Goal: Transaction & Acquisition: Purchase product/service

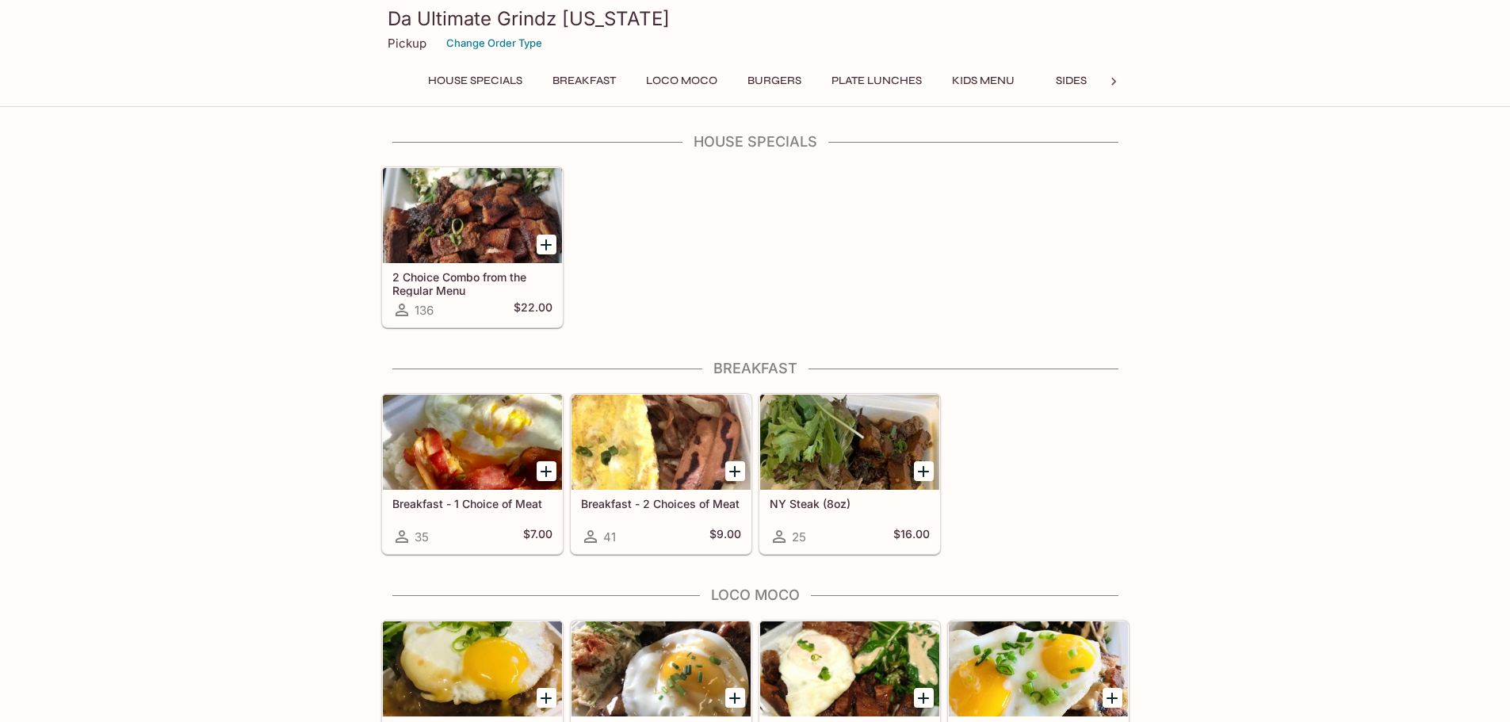
click at [695, 441] on div at bounding box center [661, 442] width 179 height 95
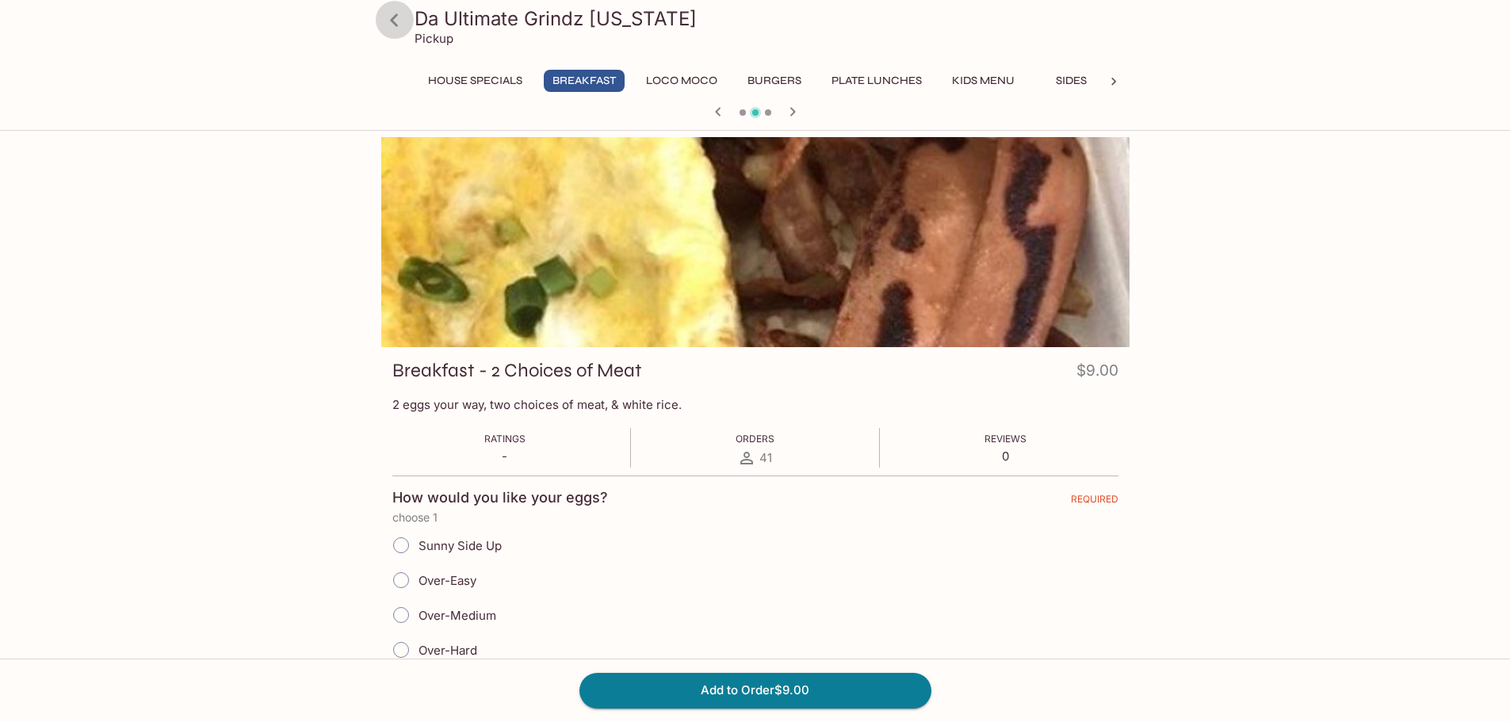
click at [396, 24] on icon at bounding box center [394, 19] width 8 height 13
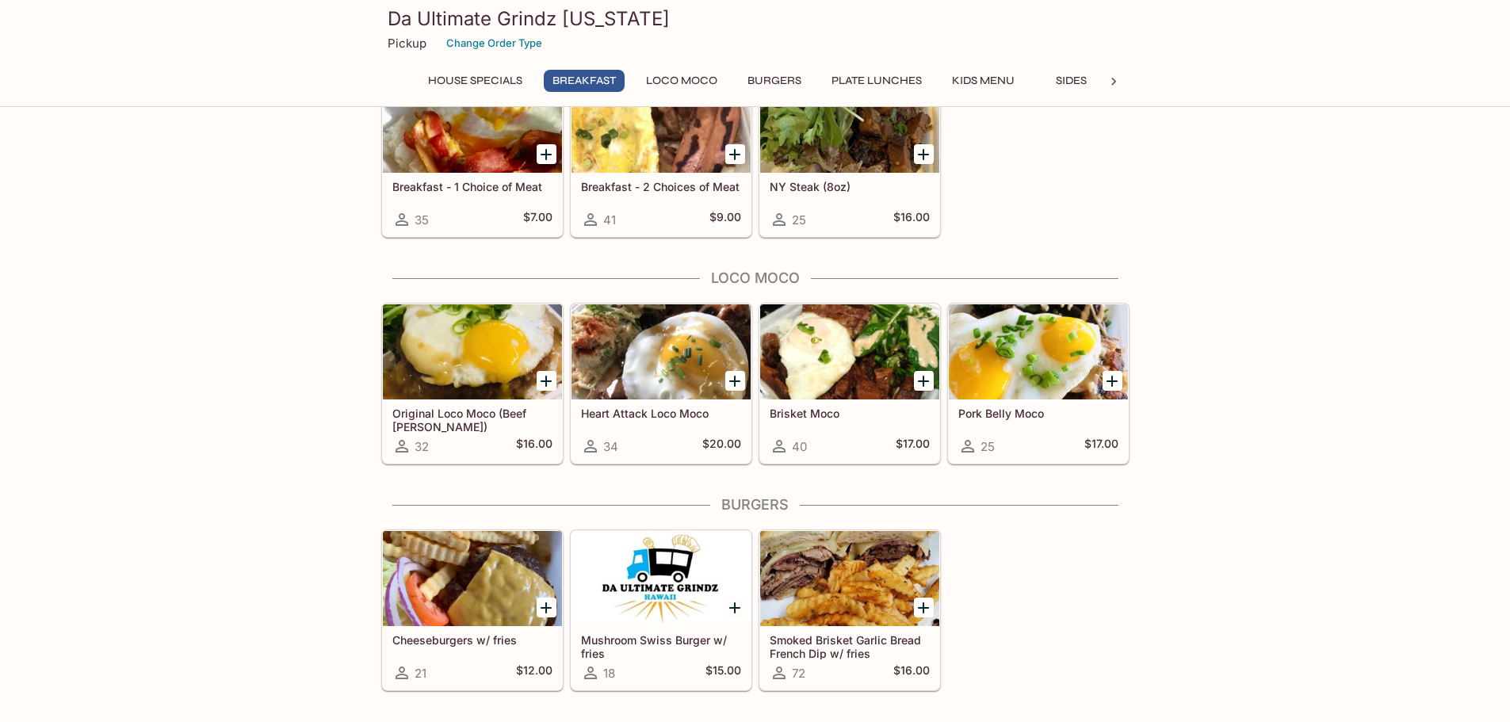
scroll to position [159, 0]
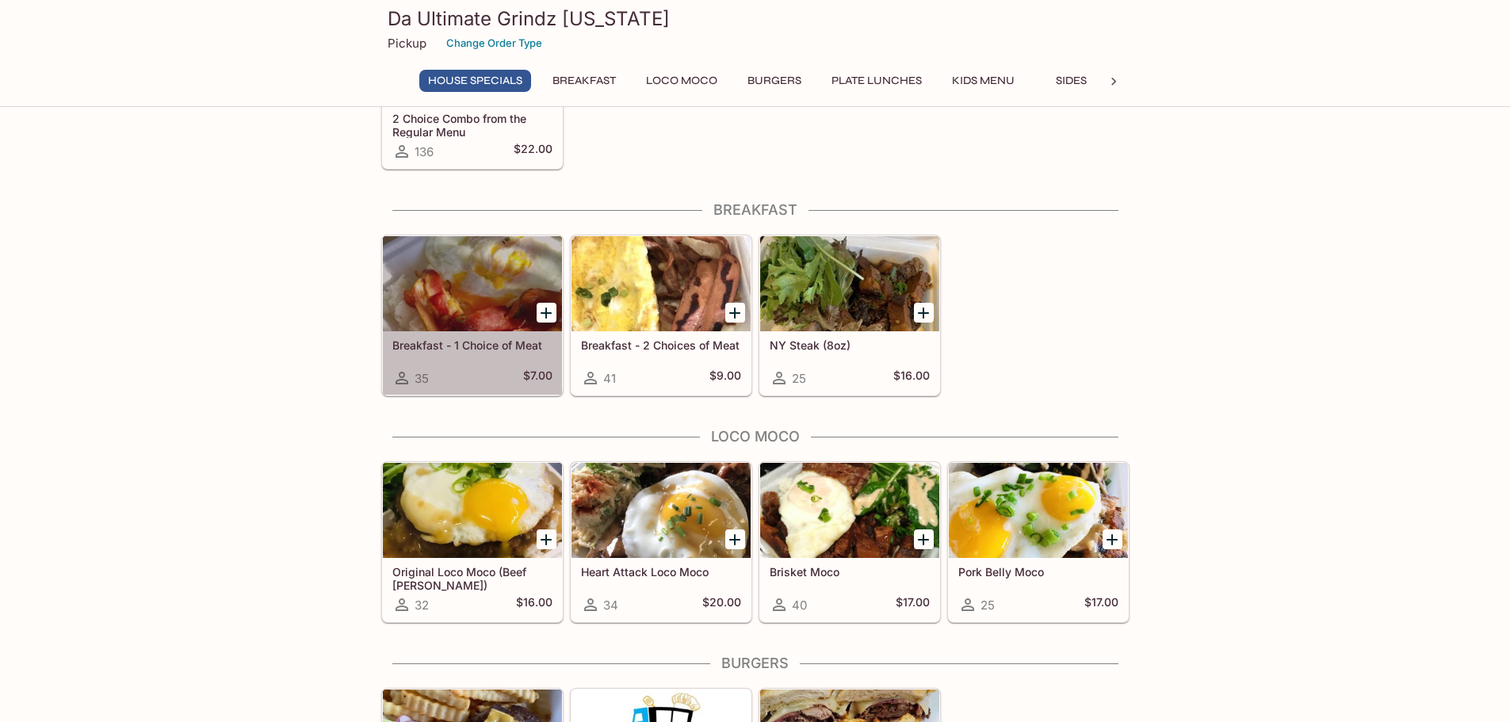
click at [533, 260] on div at bounding box center [472, 283] width 179 height 95
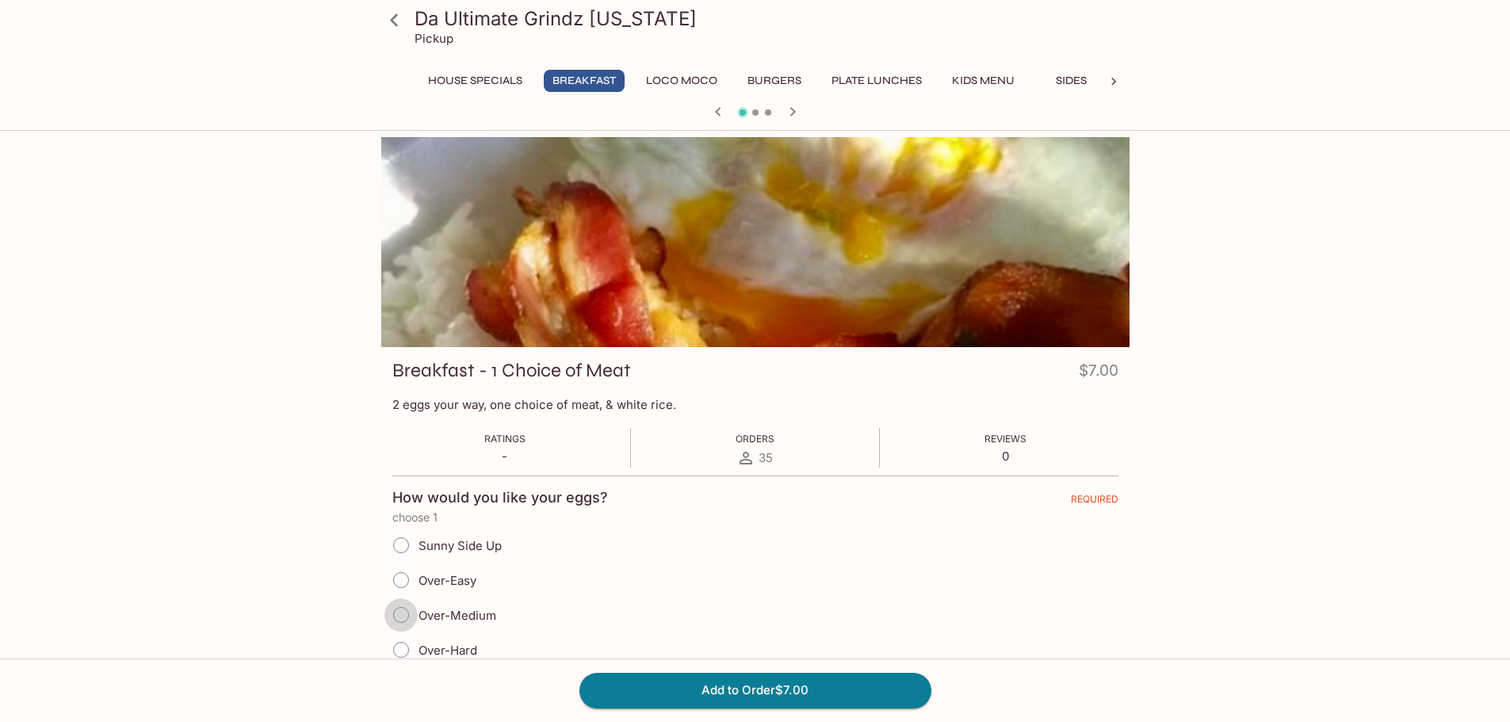
click at [407, 614] on input "Over-Medium" at bounding box center [400, 615] width 33 height 33
radio input "true"
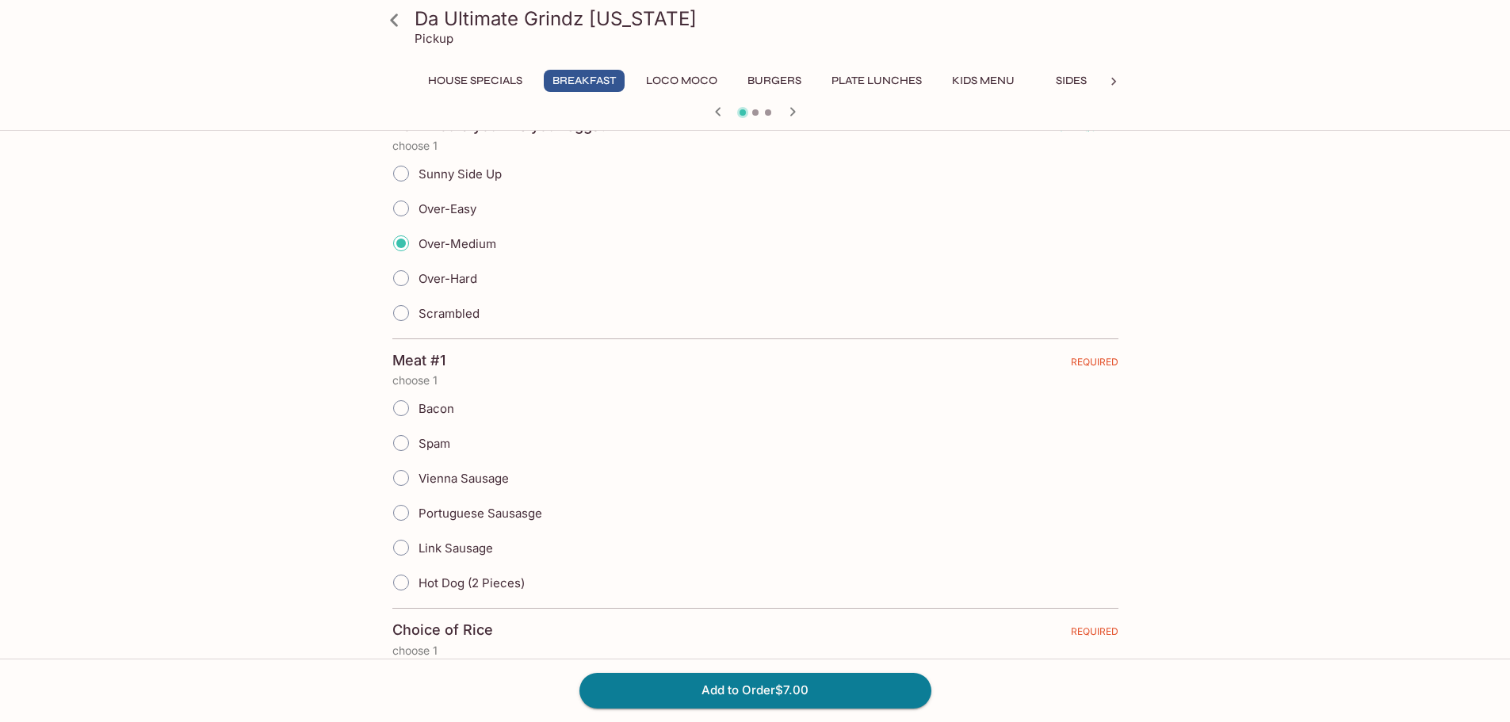
scroll to position [396, 0]
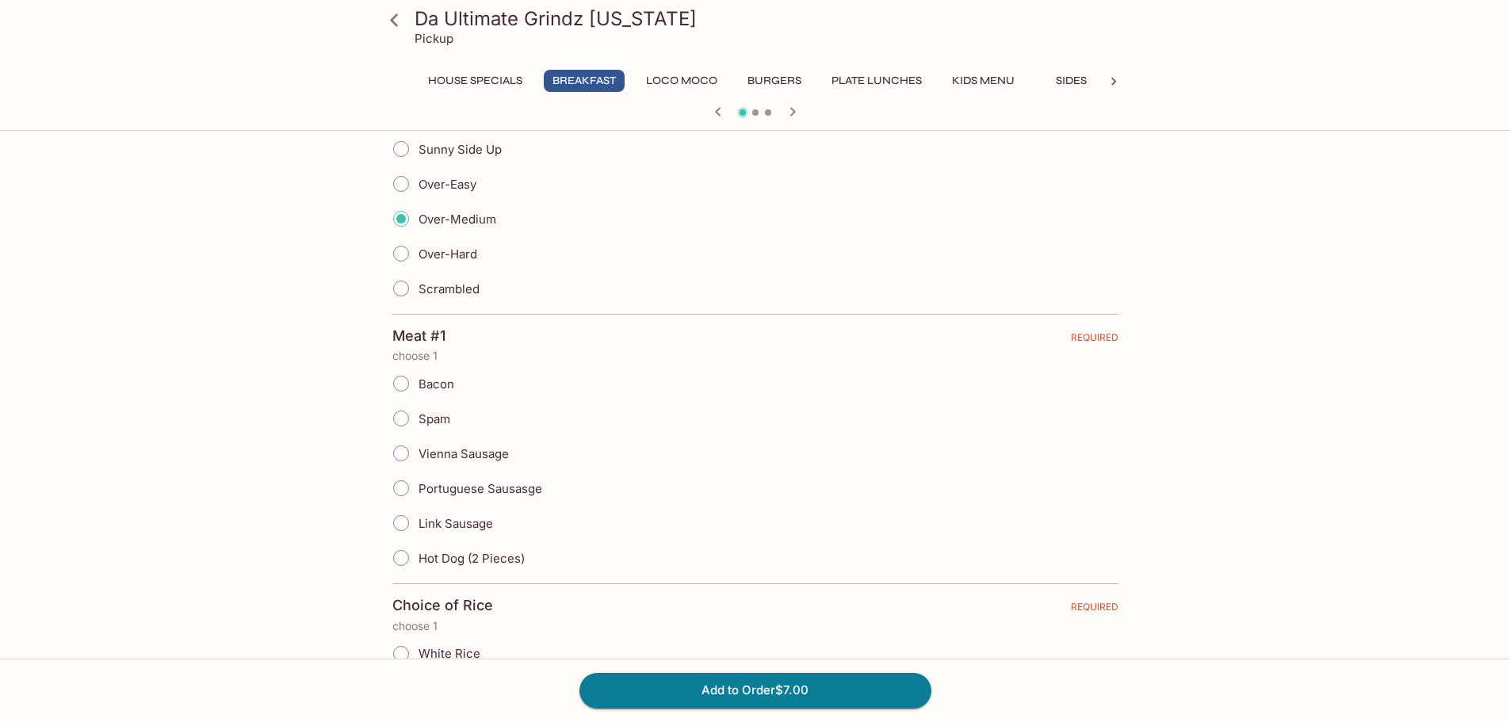
click at [407, 553] on input "Hot Dog (2 Pieces)" at bounding box center [400, 557] width 33 height 33
radio input "true"
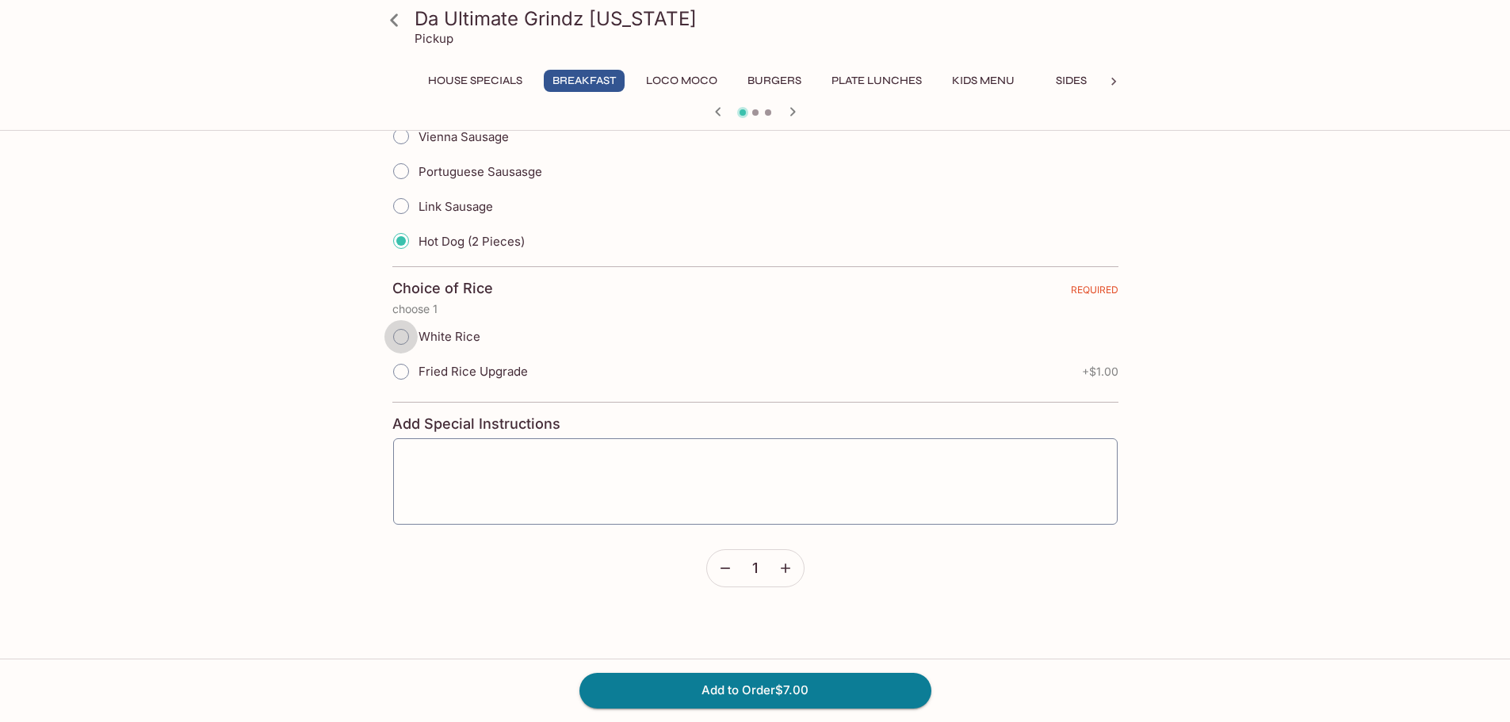
click at [406, 333] on input "White Rice" at bounding box center [400, 336] width 33 height 33
radio input "true"
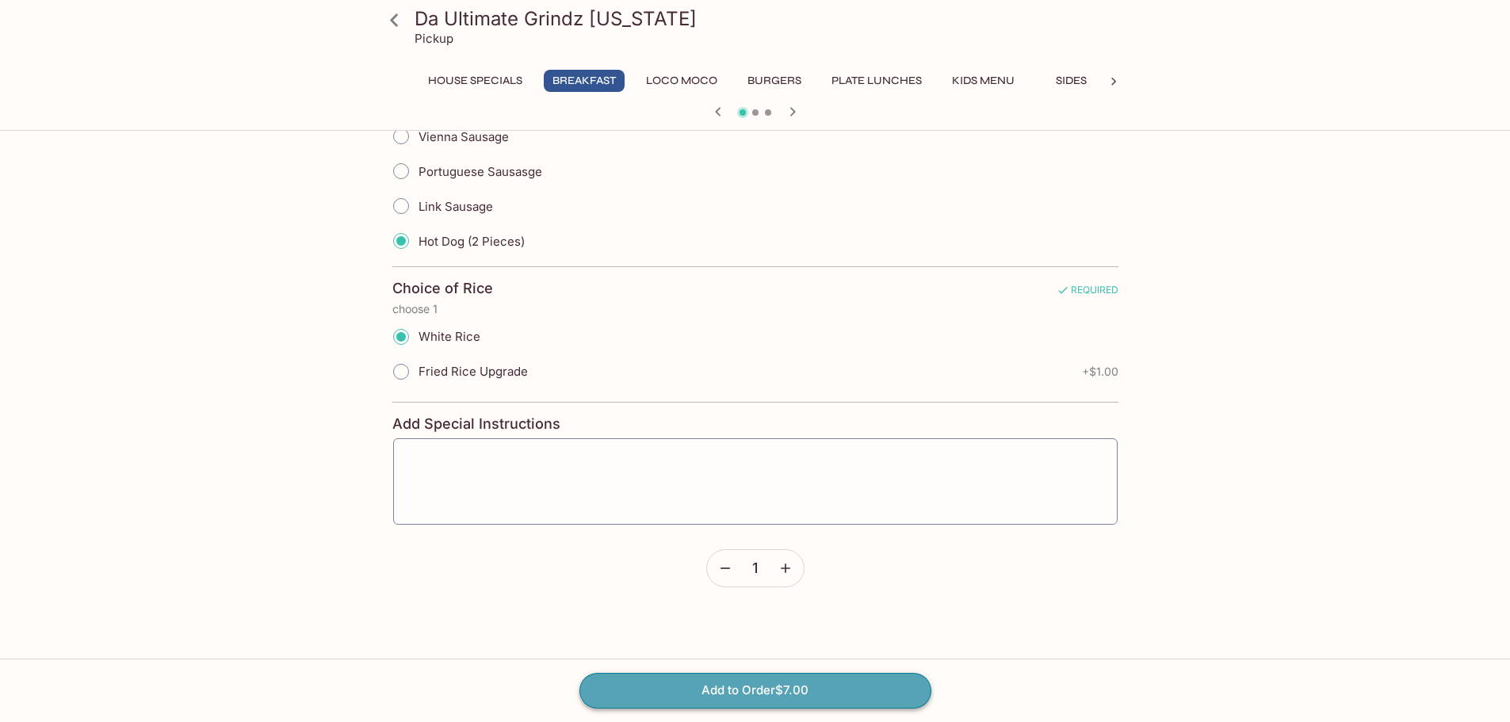
click at [768, 695] on button "Add to Order $7.00" at bounding box center [756, 690] width 352 height 35
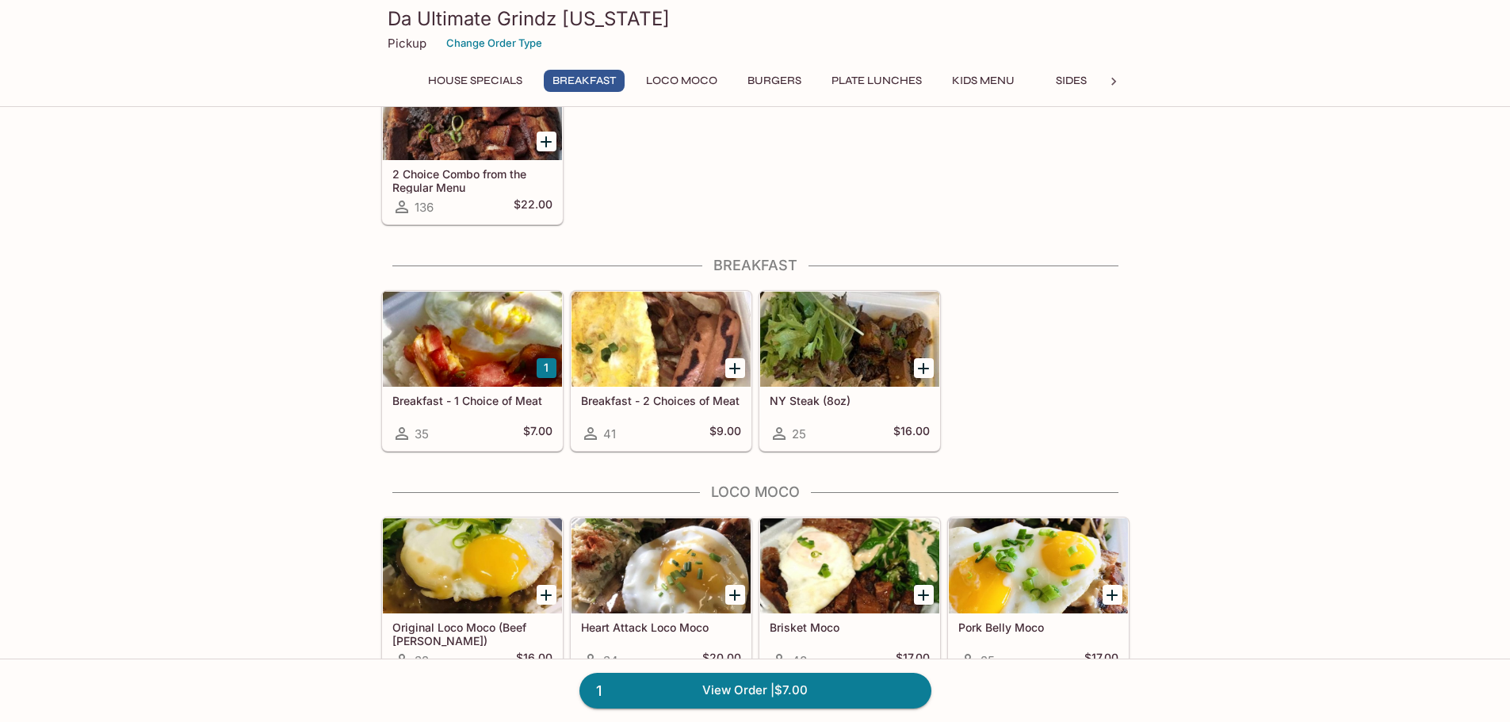
scroll to position [238, 0]
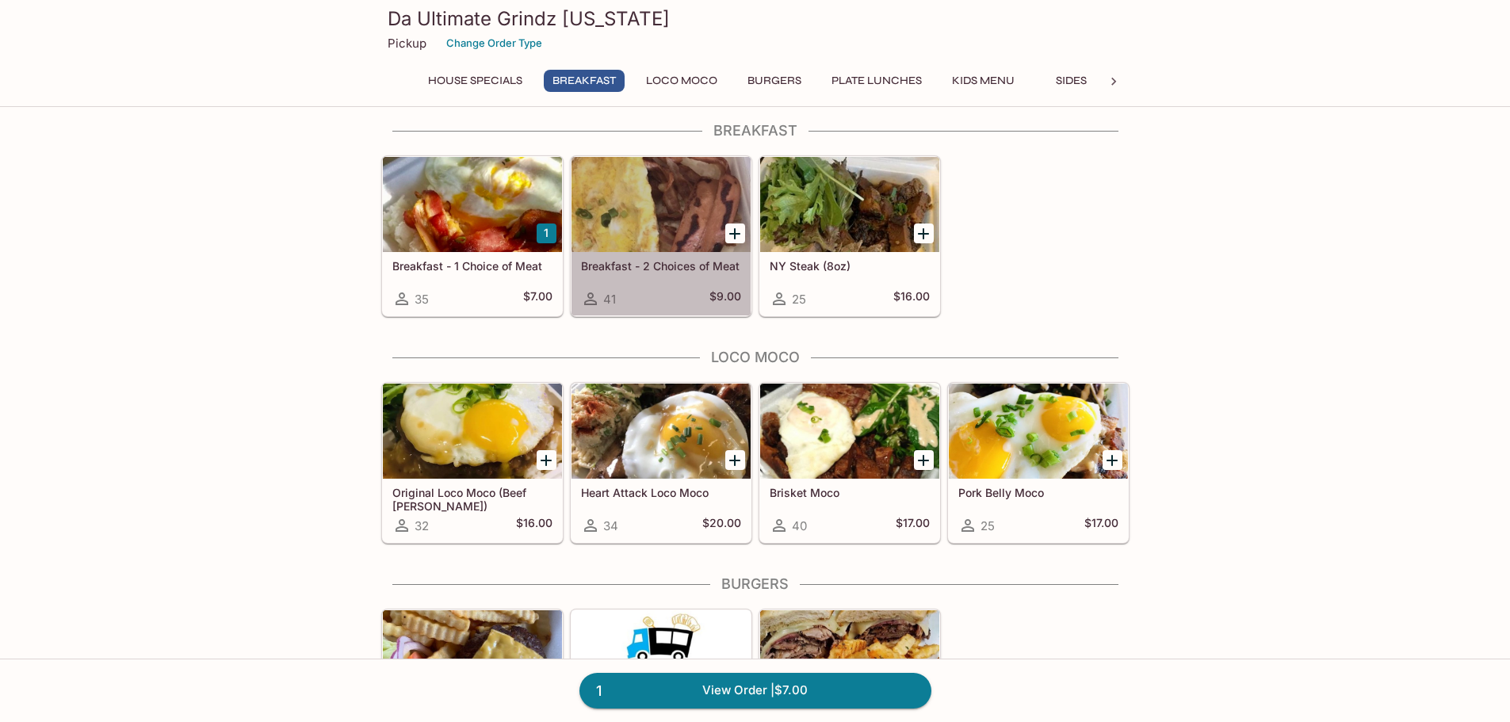
click at [640, 189] on div at bounding box center [661, 204] width 179 height 95
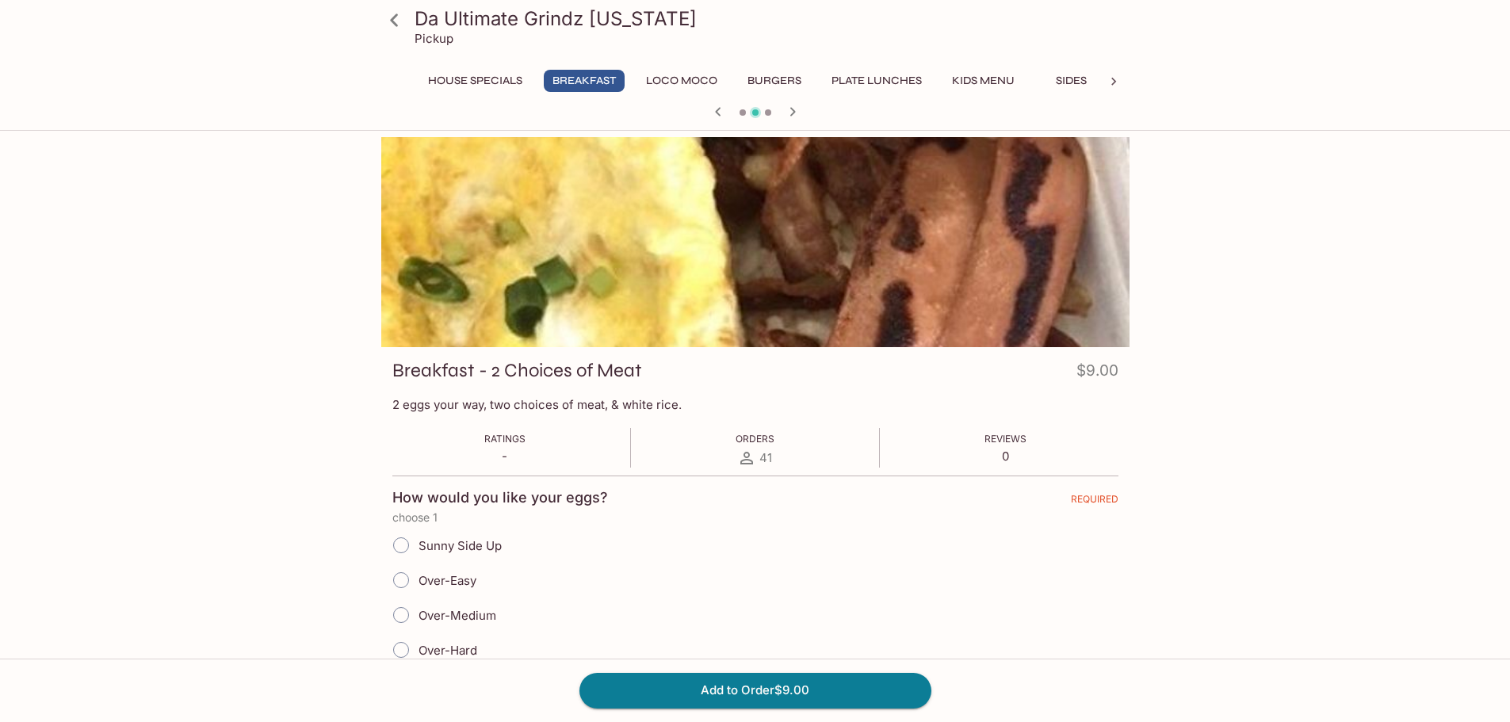
click at [402, 614] on input "Over-Medium" at bounding box center [400, 615] width 33 height 33
radio input "true"
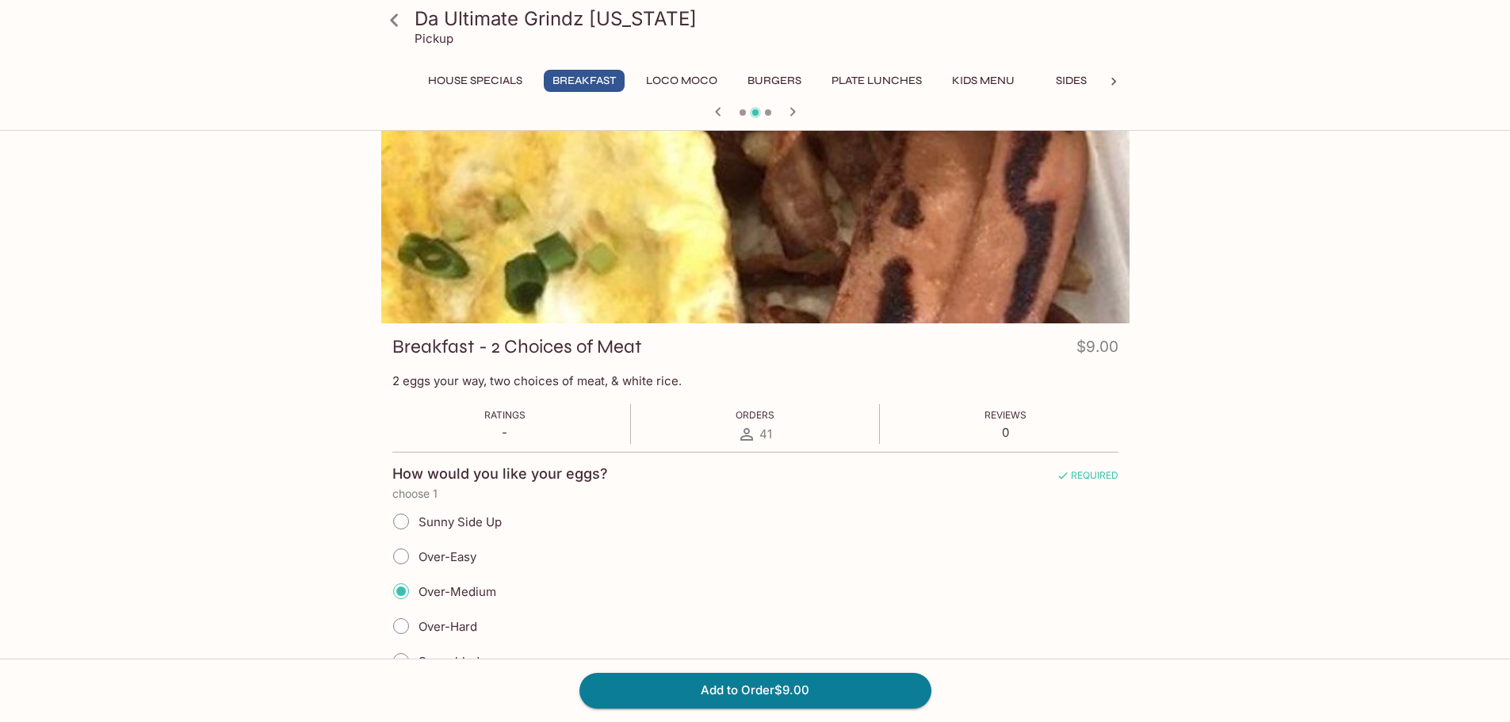
scroll to position [317, 0]
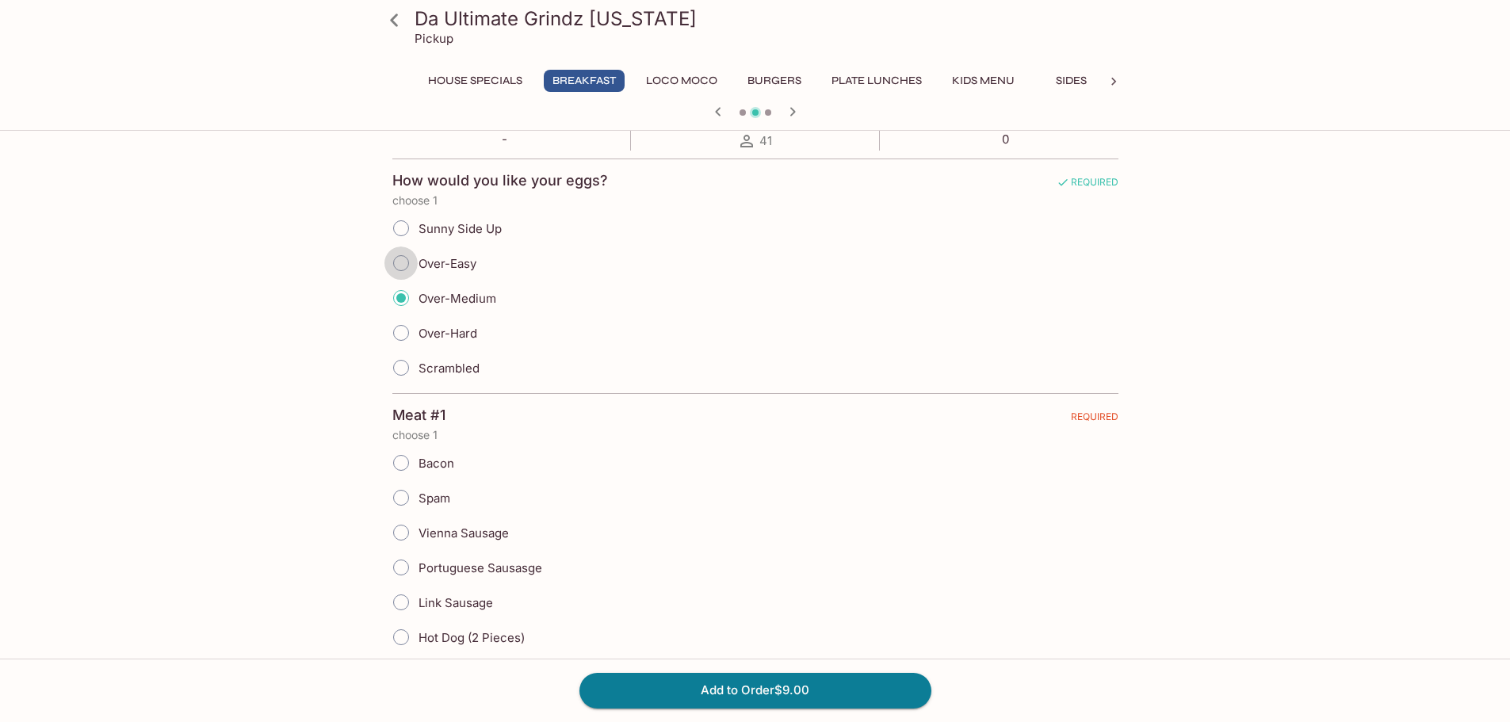
click at [400, 262] on input "Over-Easy" at bounding box center [400, 263] width 33 height 33
radio input "true"
drag, startPoint x: 401, startPoint y: 569, endPoint x: 587, endPoint y: 524, distance: 190.9
click at [402, 568] on input "Portuguese Sausasge" at bounding box center [400, 567] width 33 height 33
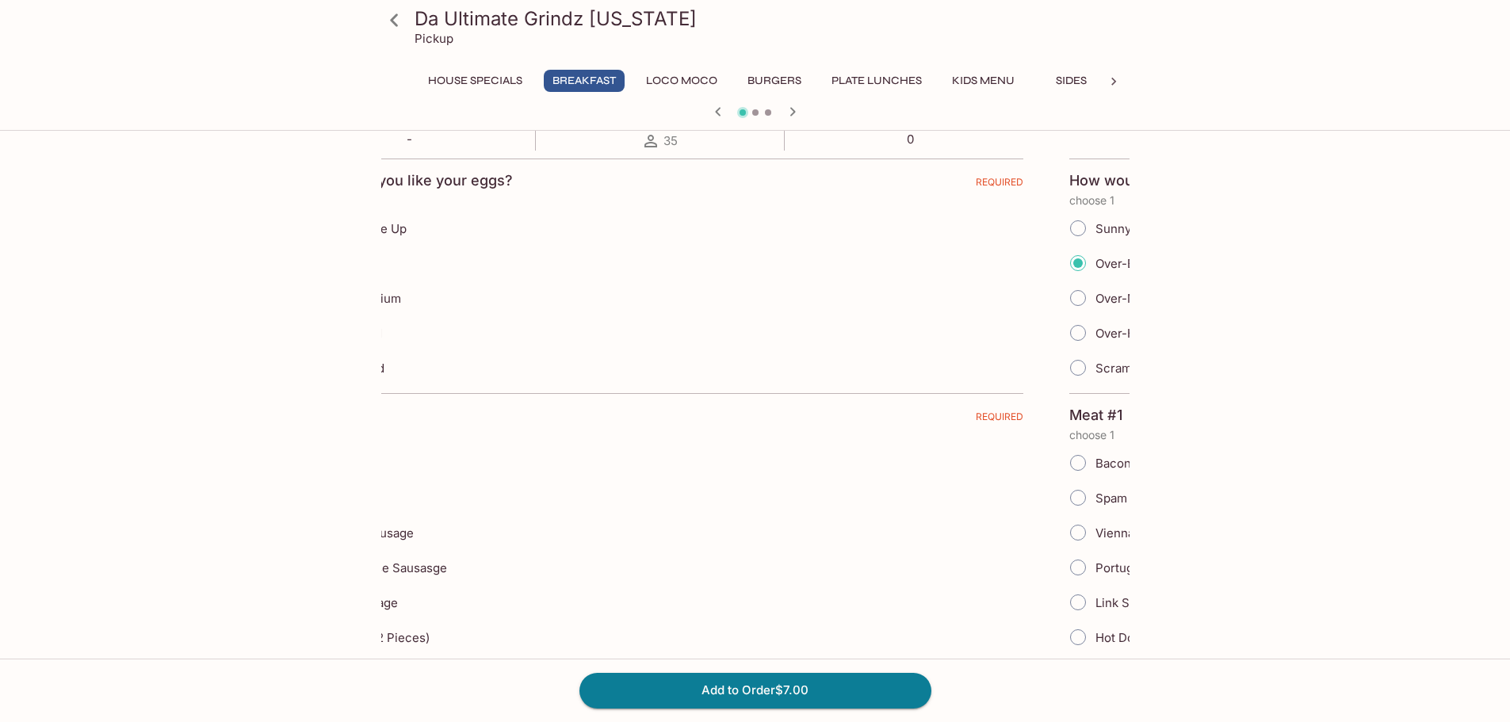
click at [627, 482] on div "Bacon Spam Vienna Sausage Portuguese Sausasge Link Sausage Hot Dog (2 Pieces)" at bounding box center [660, 550] width 726 height 209
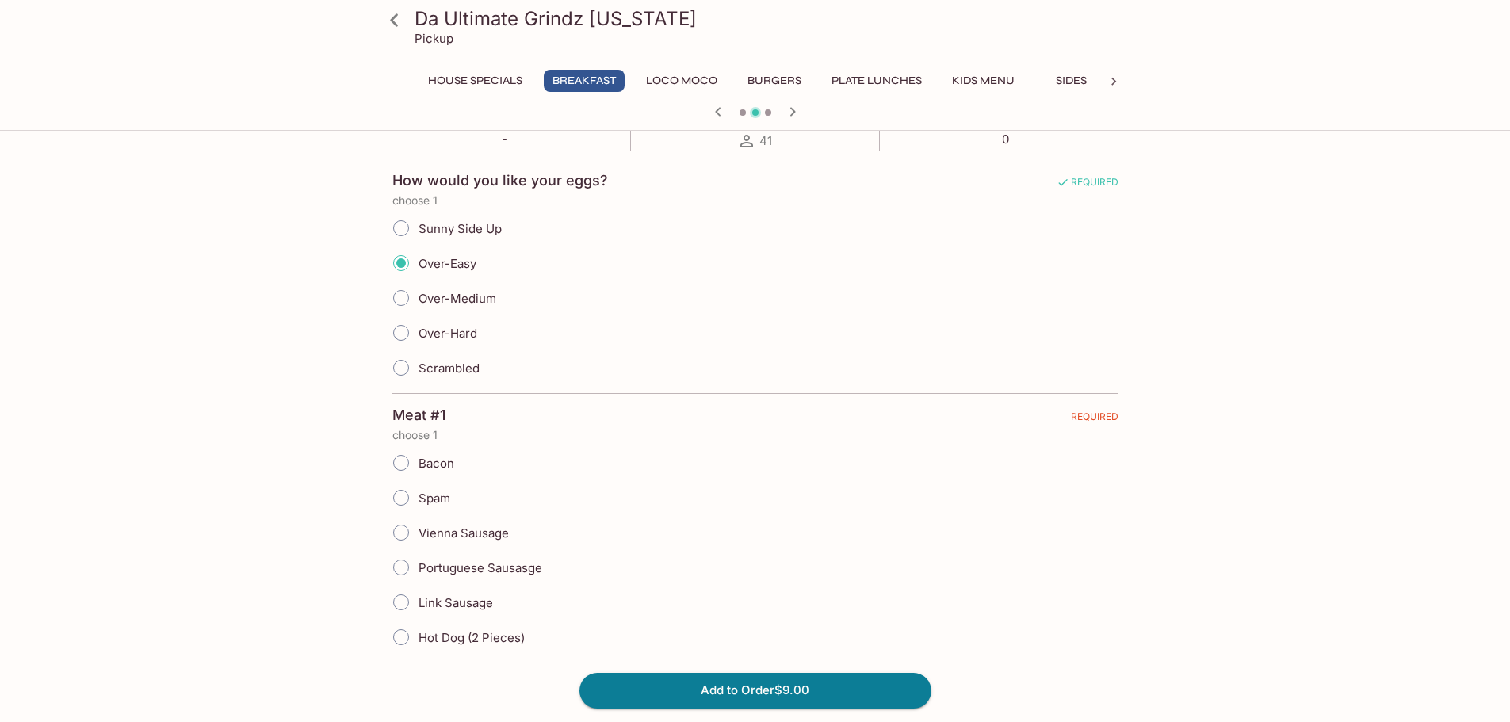
click at [403, 572] on input "Portuguese Sausasge" at bounding box center [400, 567] width 33 height 33
radio input "true"
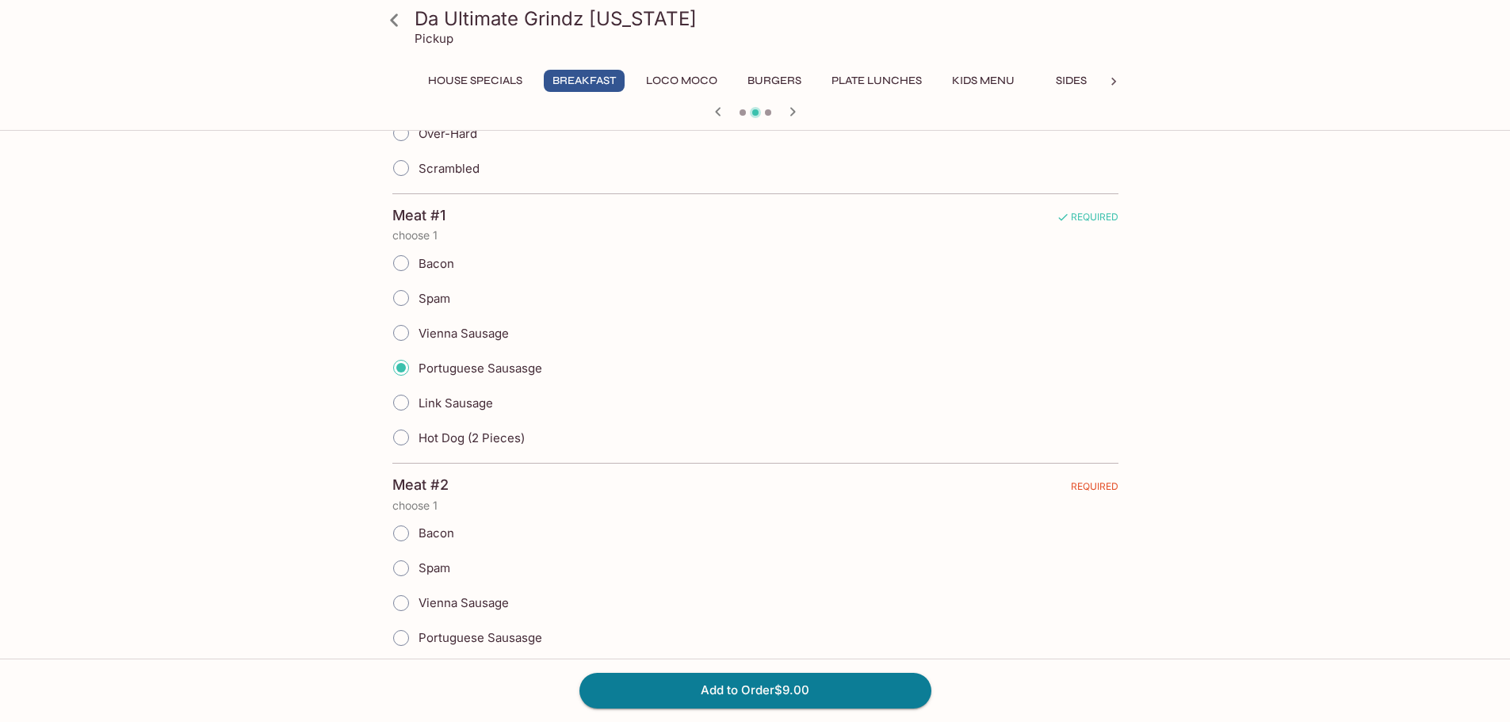
scroll to position [634, 0]
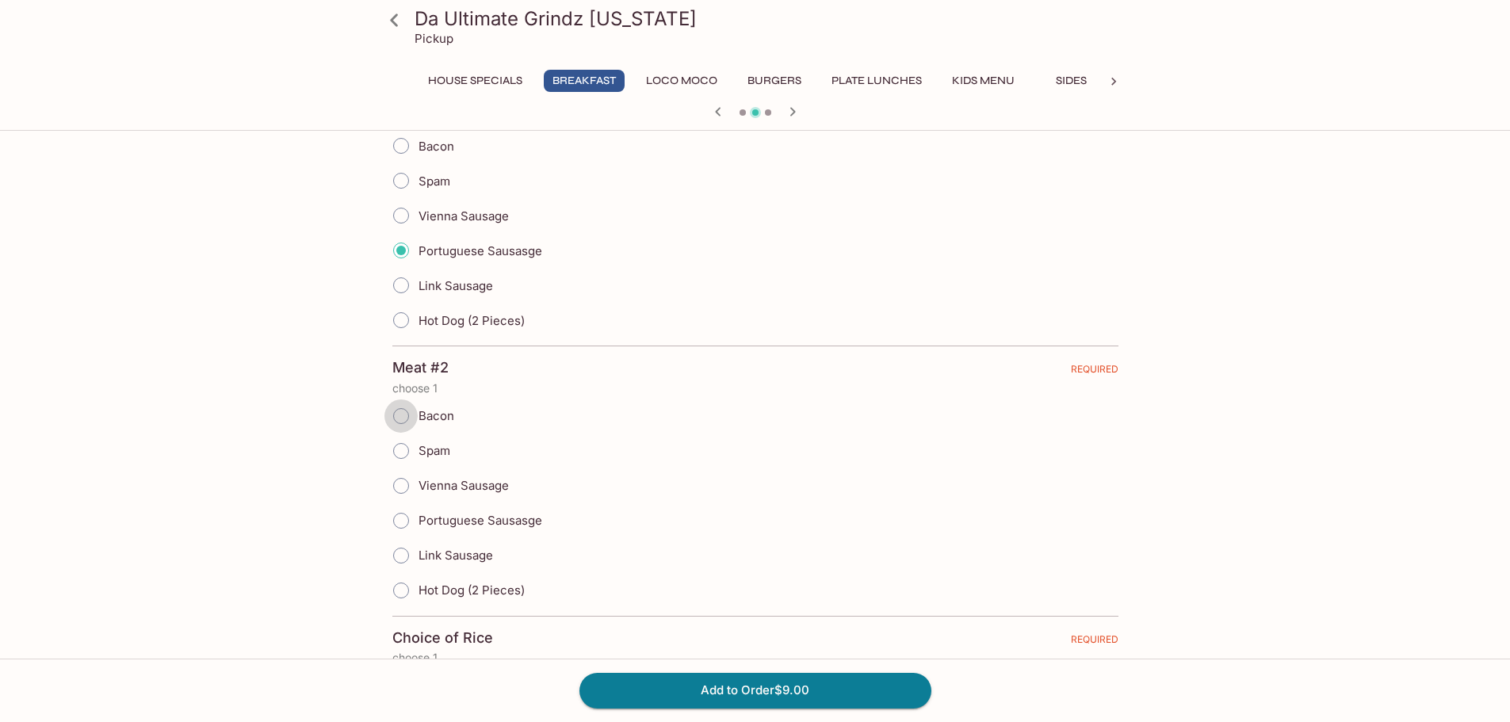
click at [411, 419] on input "Bacon" at bounding box center [400, 416] width 33 height 33
radio input "true"
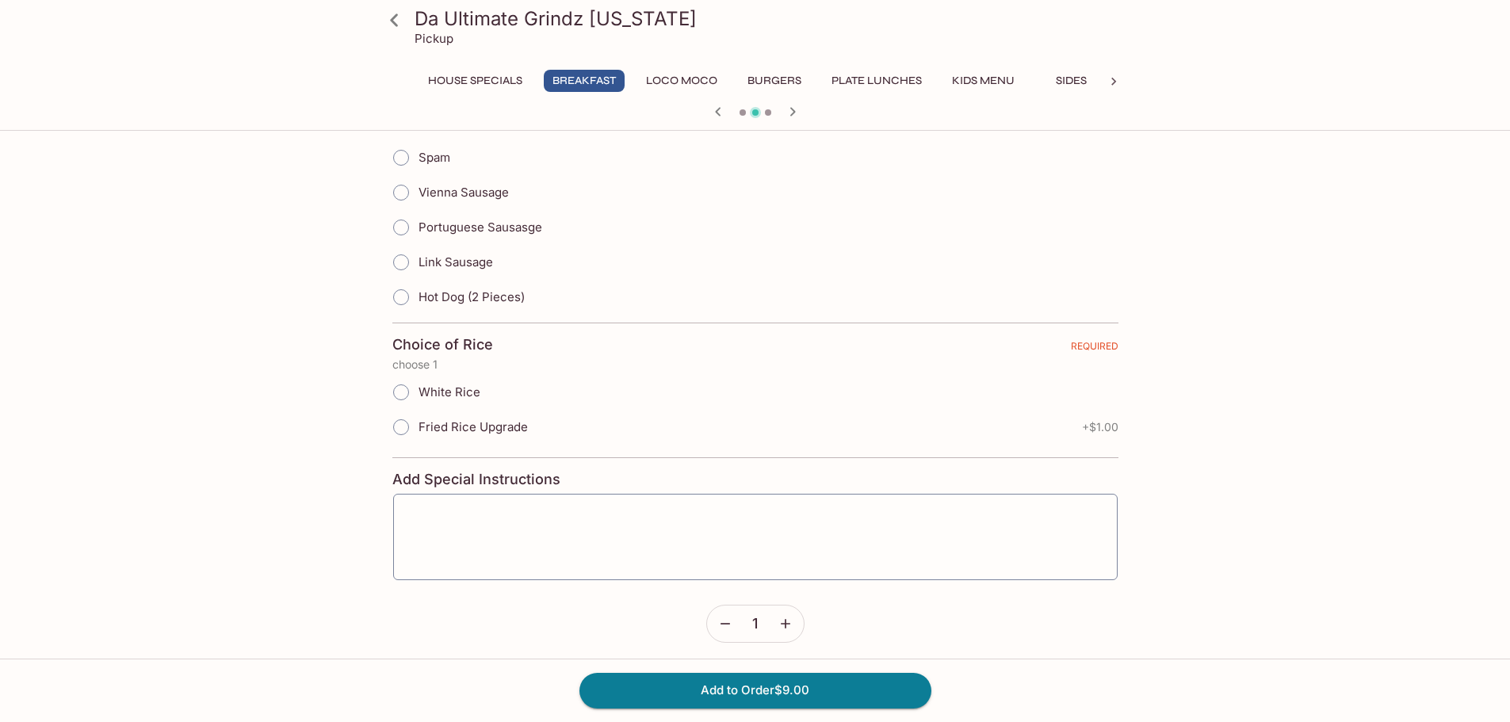
scroll to position [935, 0]
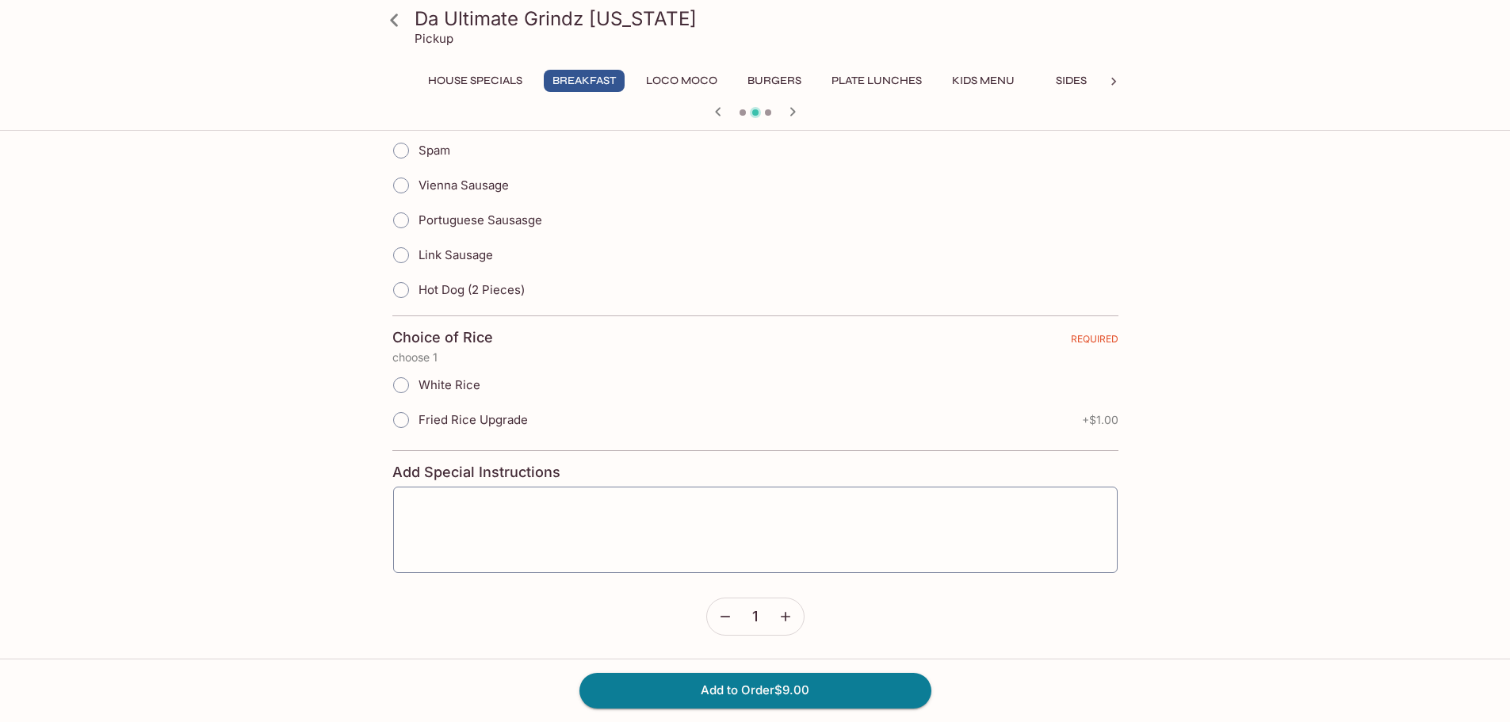
drag, startPoint x: 400, startPoint y: 421, endPoint x: 414, endPoint y: 425, distance: 14.8
click at [400, 420] on input "Fried Rice Upgrade" at bounding box center [400, 420] width 33 height 33
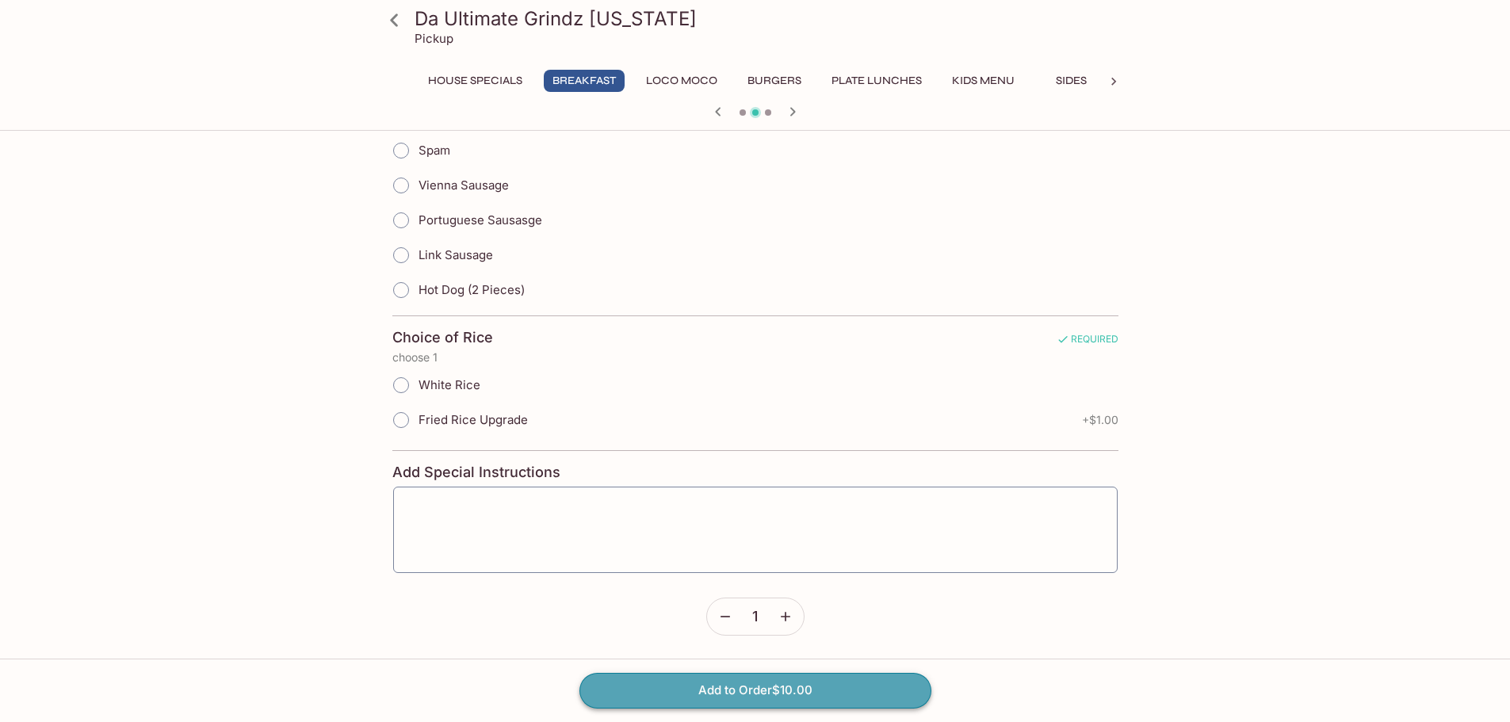
click at [770, 697] on button "Add to Order $10.00" at bounding box center [756, 690] width 352 height 35
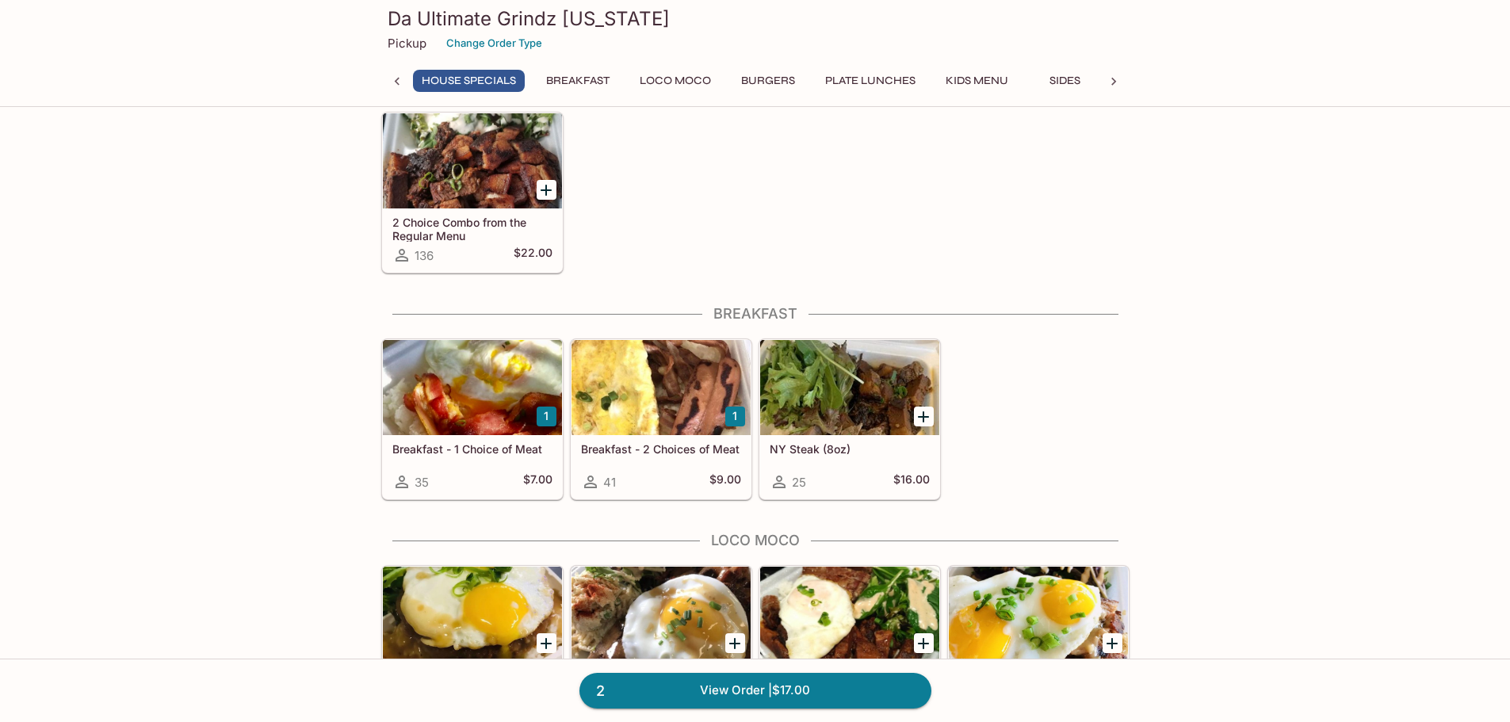
scroll to position [79, 0]
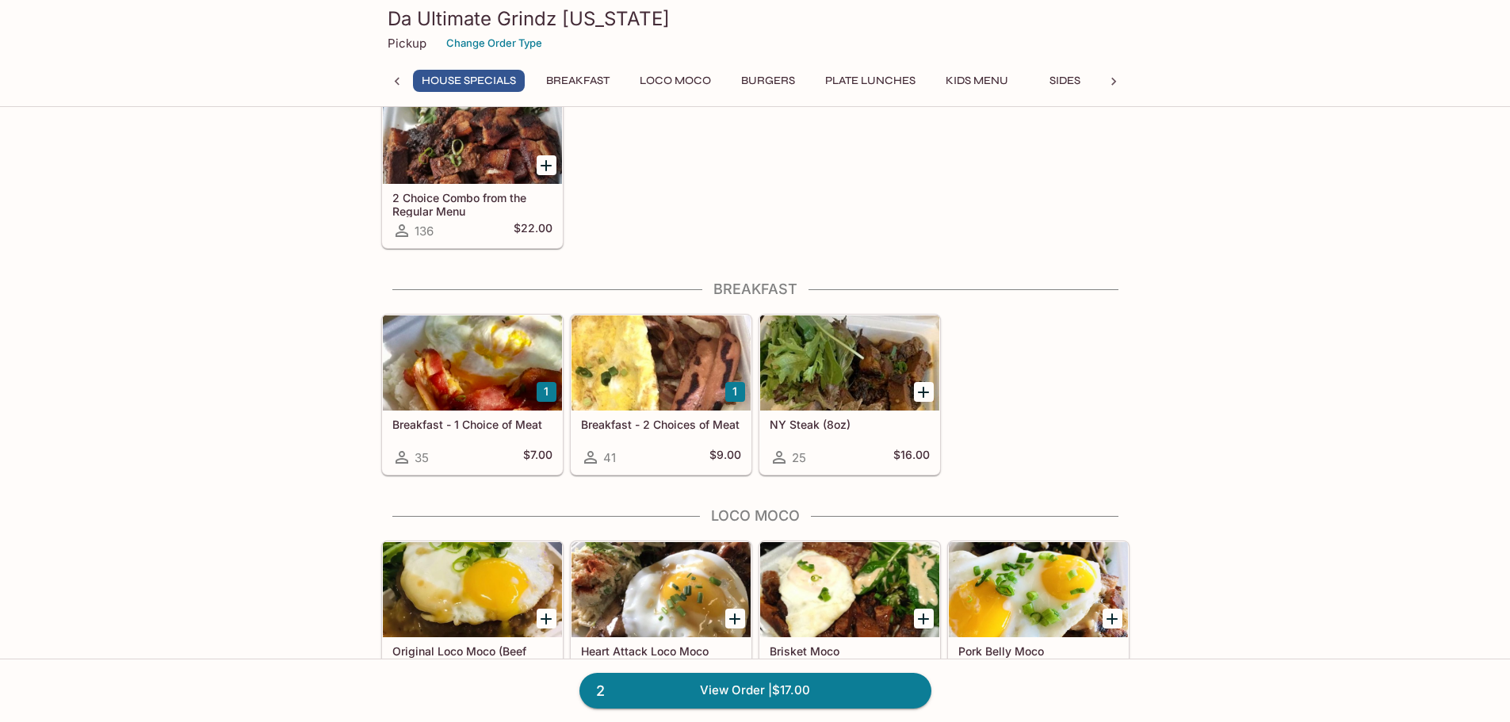
click at [634, 369] on div at bounding box center [661, 363] width 179 height 95
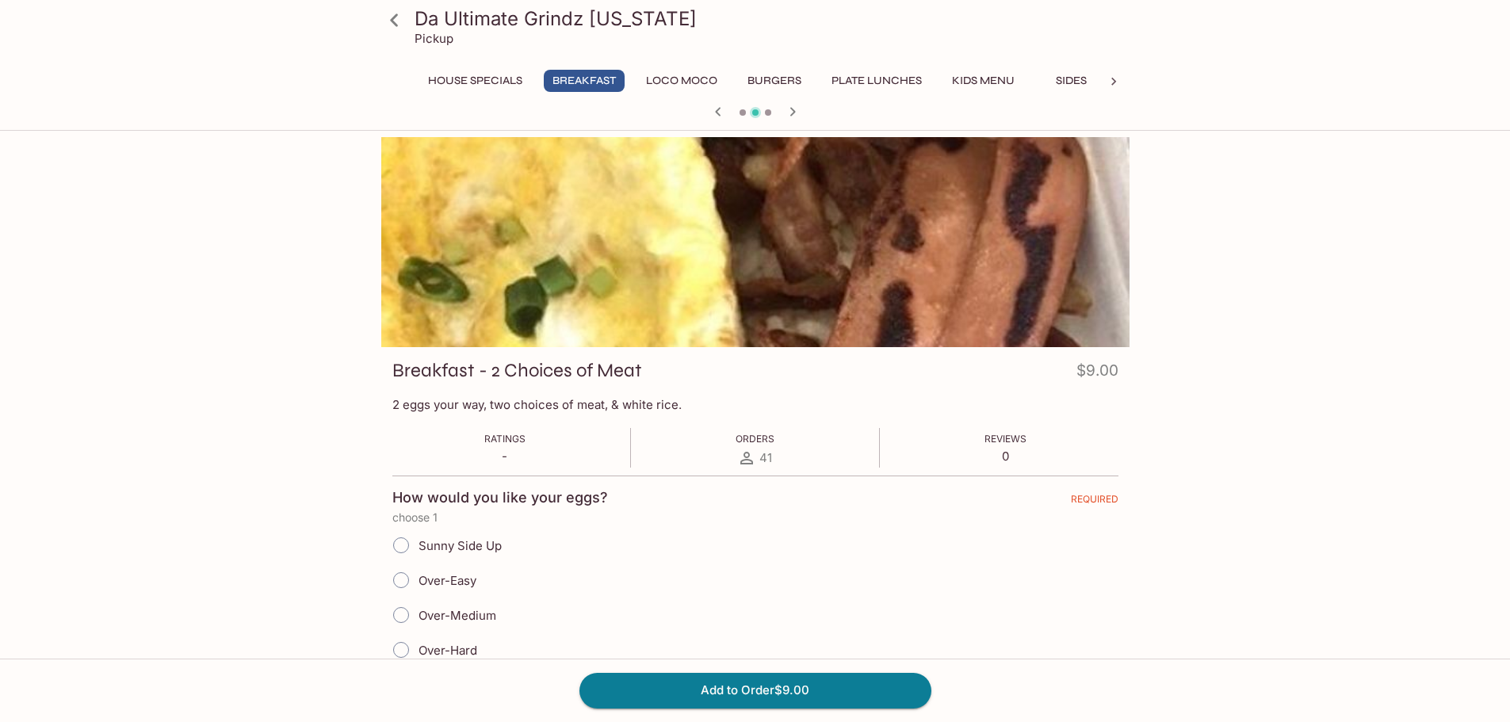
click at [488, 542] on span "Sunny Side Up" at bounding box center [460, 545] width 83 height 15
click at [418, 542] on input "Sunny Side Up" at bounding box center [400, 545] width 33 height 33
radio input "true"
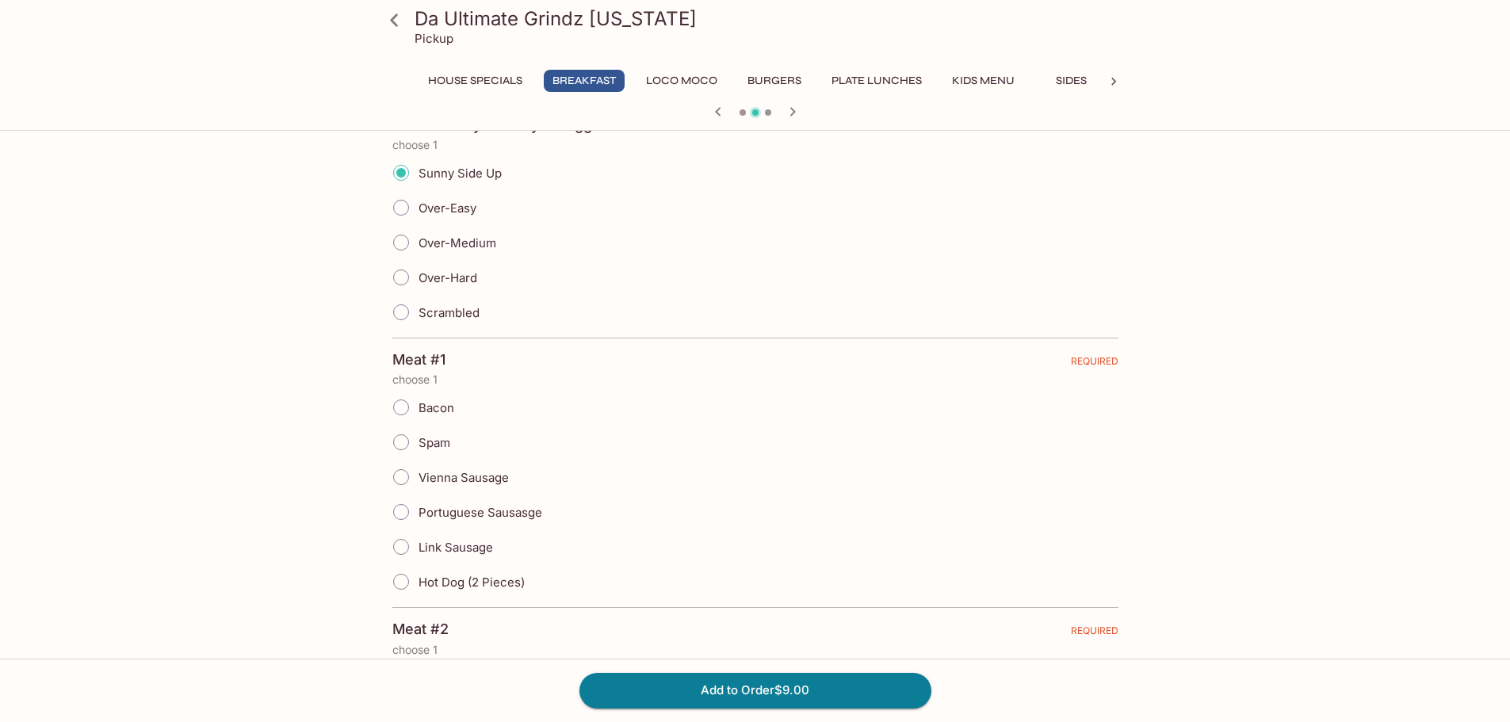
scroll to position [396, 0]
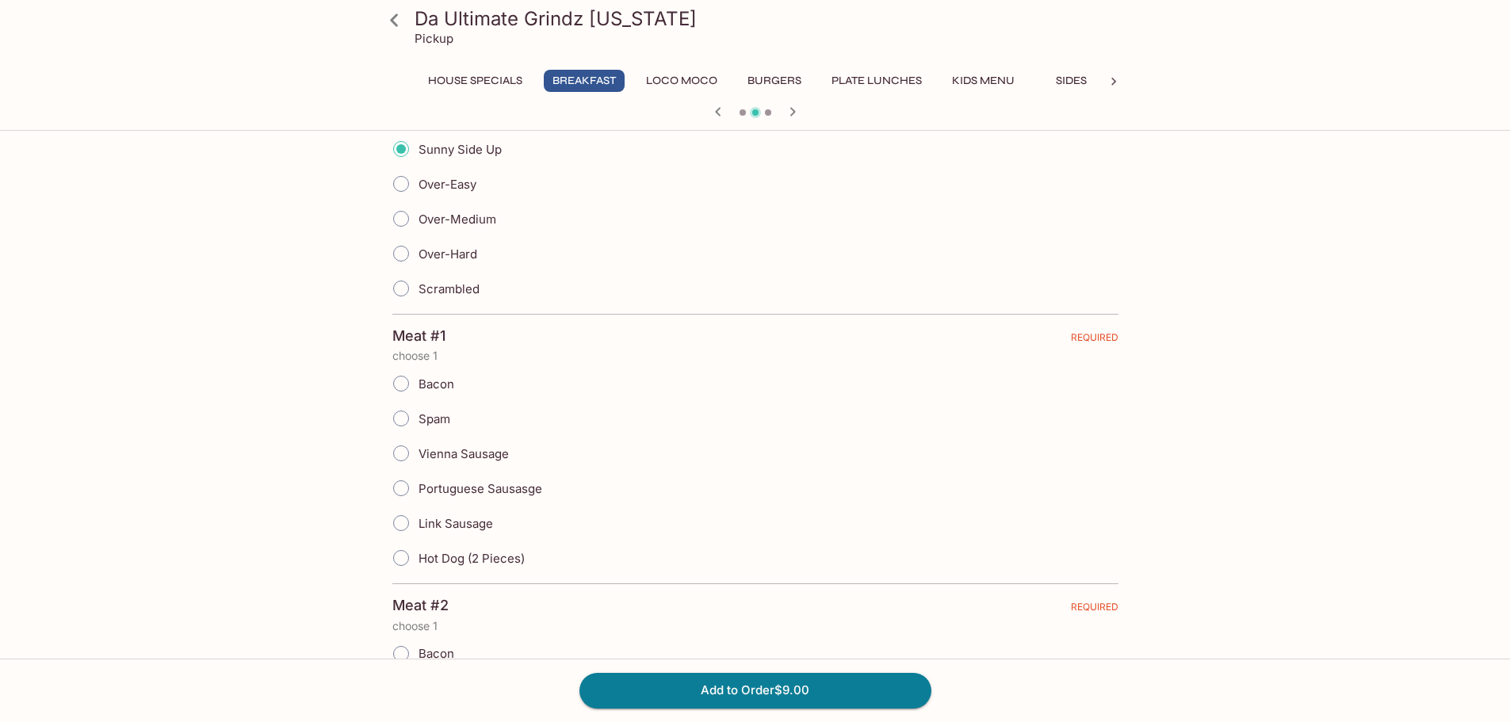
click at [501, 492] on span "Portuguese Sausasge" at bounding box center [481, 488] width 124 height 15
click at [418, 492] on input "Portuguese Sausasge" at bounding box center [400, 488] width 33 height 33
radio input "true"
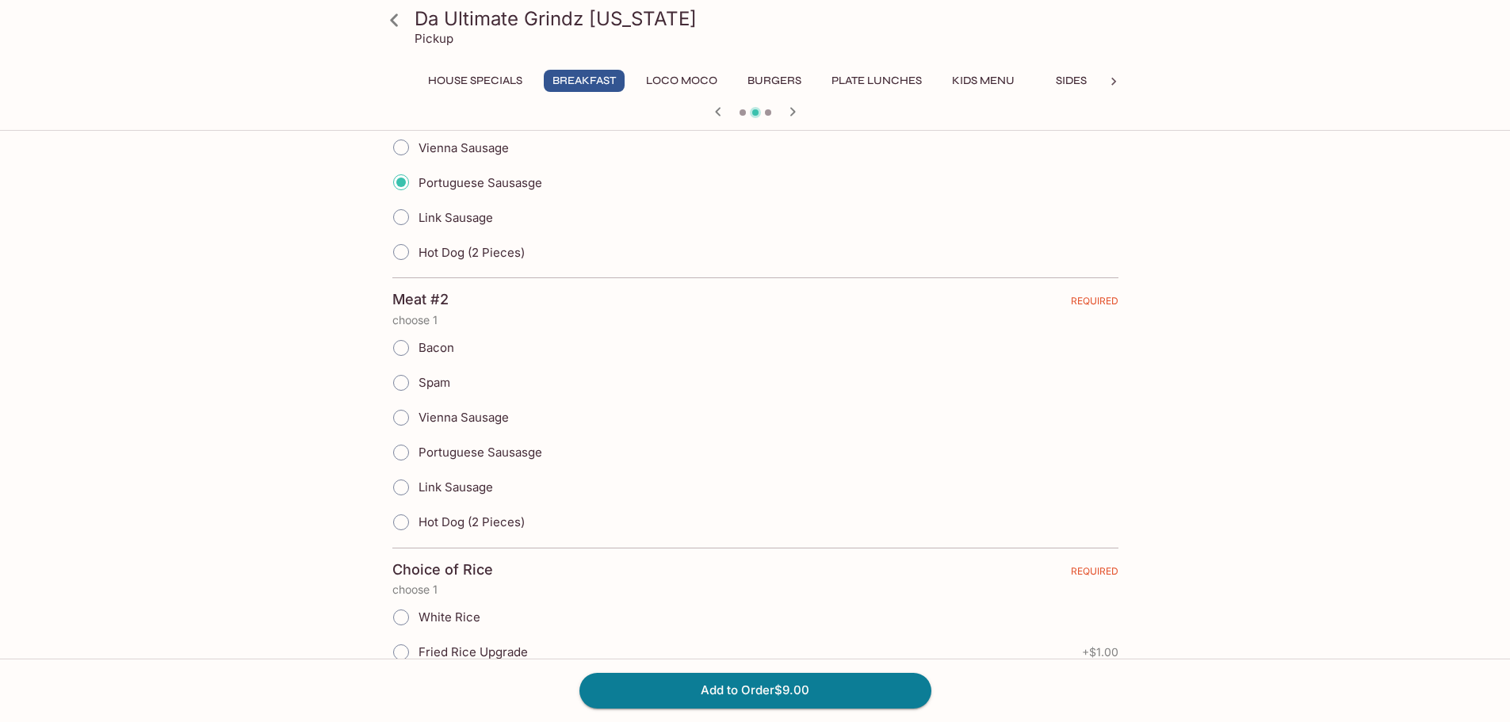
scroll to position [713, 0]
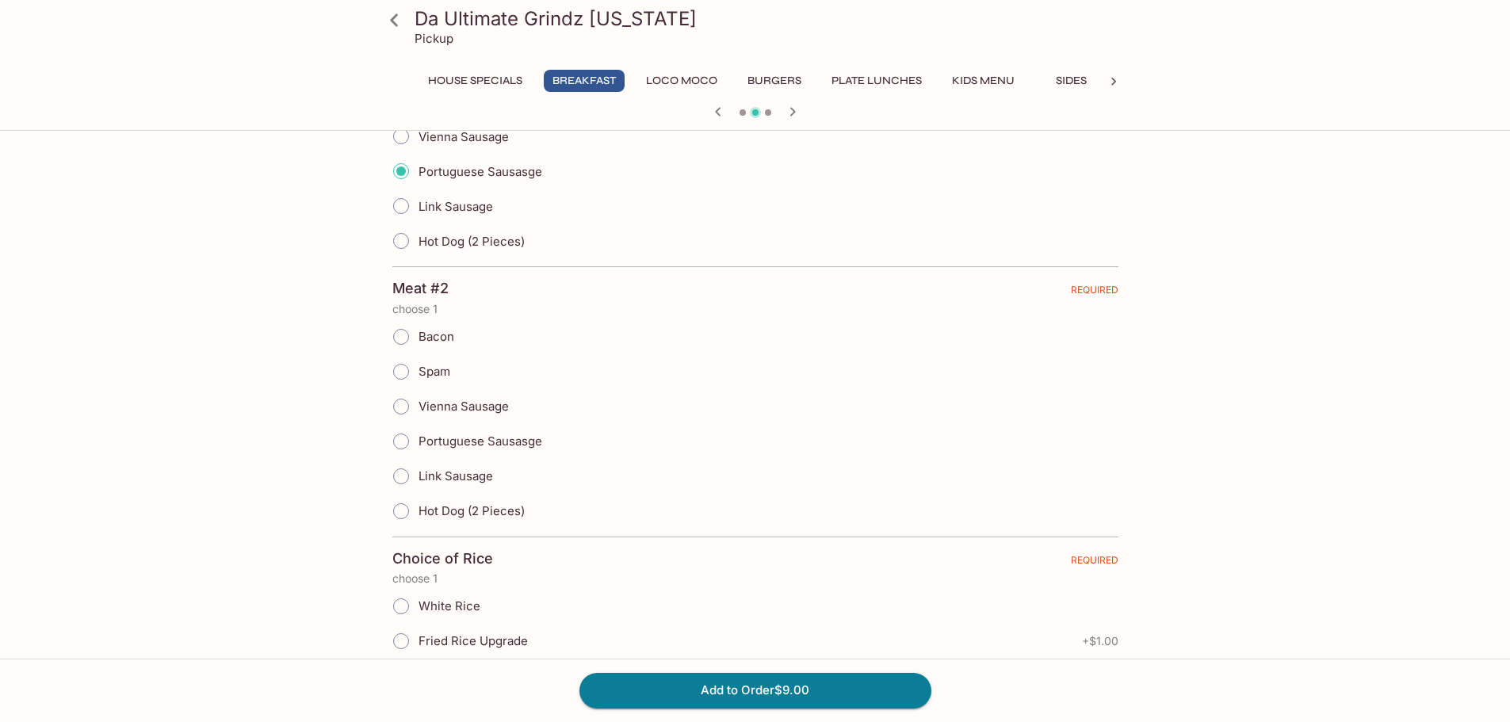
click at [509, 510] on span "Hot Dog (2 Pieces)" at bounding box center [472, 510] width 106 height 15
click at [418, 510] on input "Hot Dog (2 Pieces)" at bounding box center [400, 511] width 33 height 33
radio input "true"
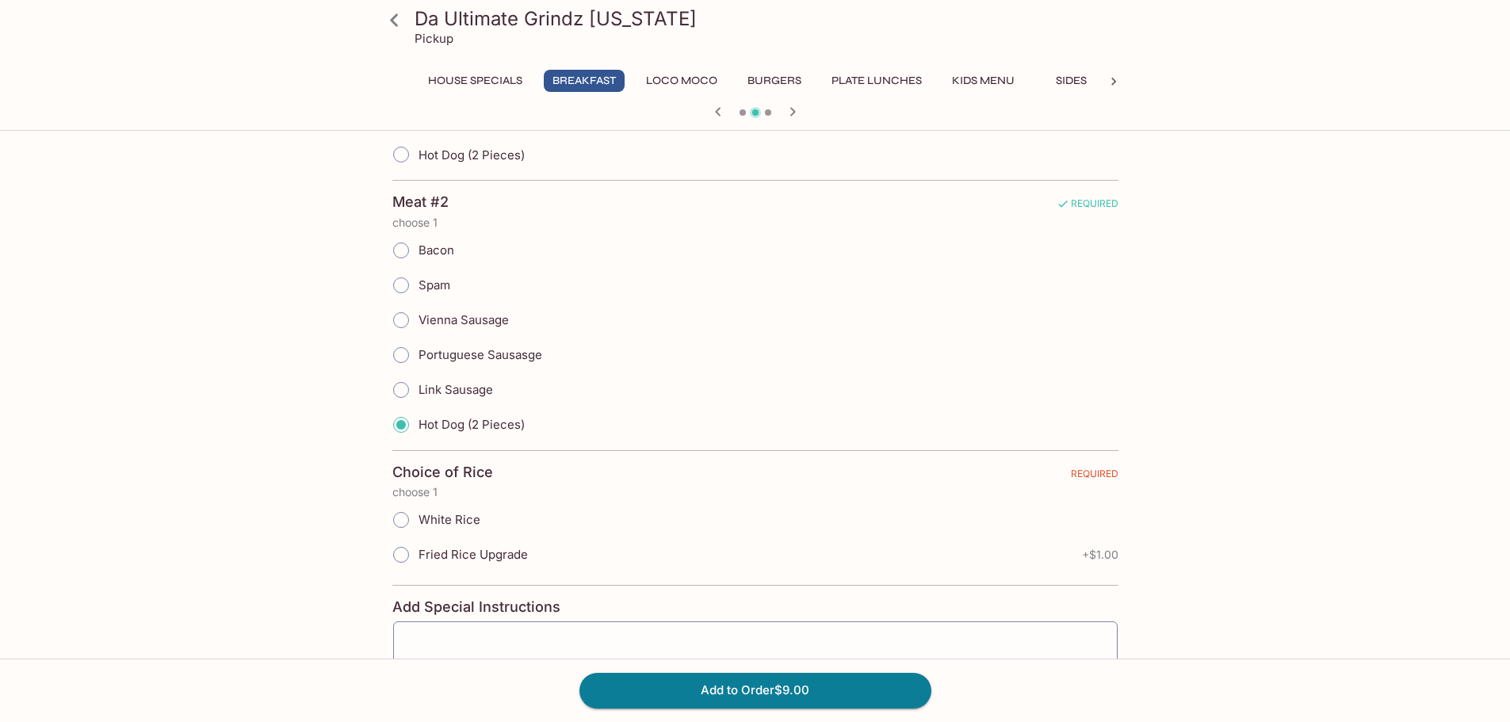
scroll to position [935, 0]
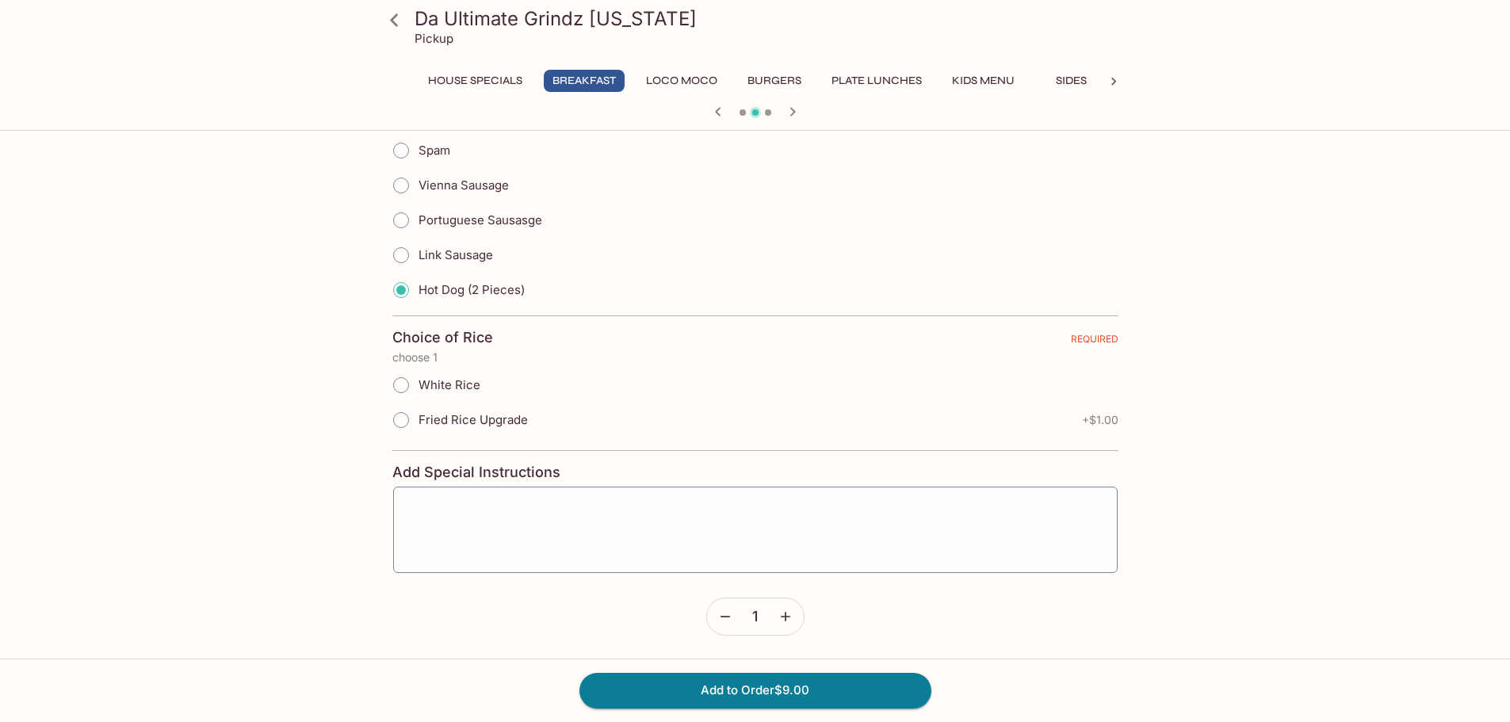
click at [512, 422] on span "Fried Rice Upgrade" at bounding box center [473, 419] width 109 height 15
click at [418, 422] on input "Fried Rice Upgrade" at bounding box center [400, 420] width 33 height 33
radio input "true"
click at [819, 698] on button "Add to Order $10.00" at bounding box center [756, 690] width 352 height 35
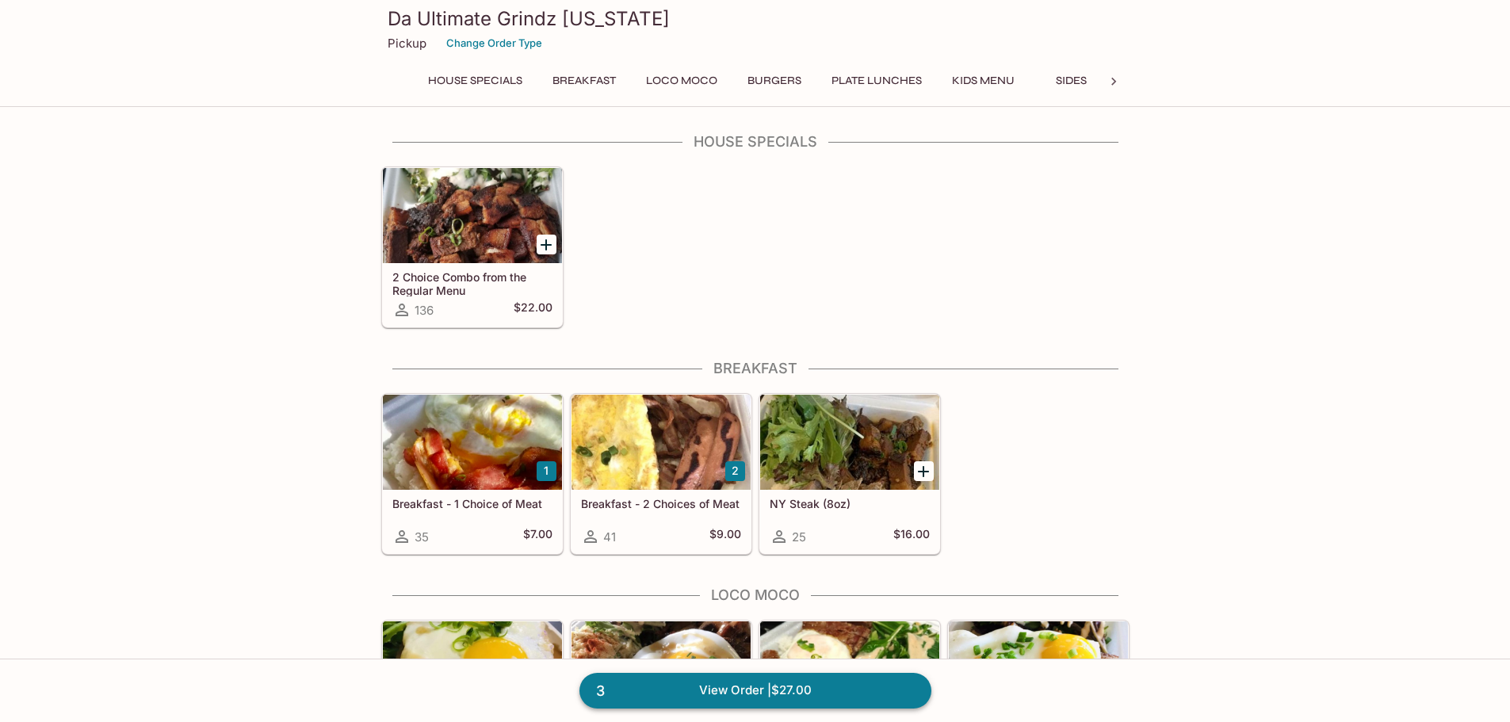
click at [819, 698] on link "3 View Order | $27.00" at bounding box center [756, 690] width 352 height 35
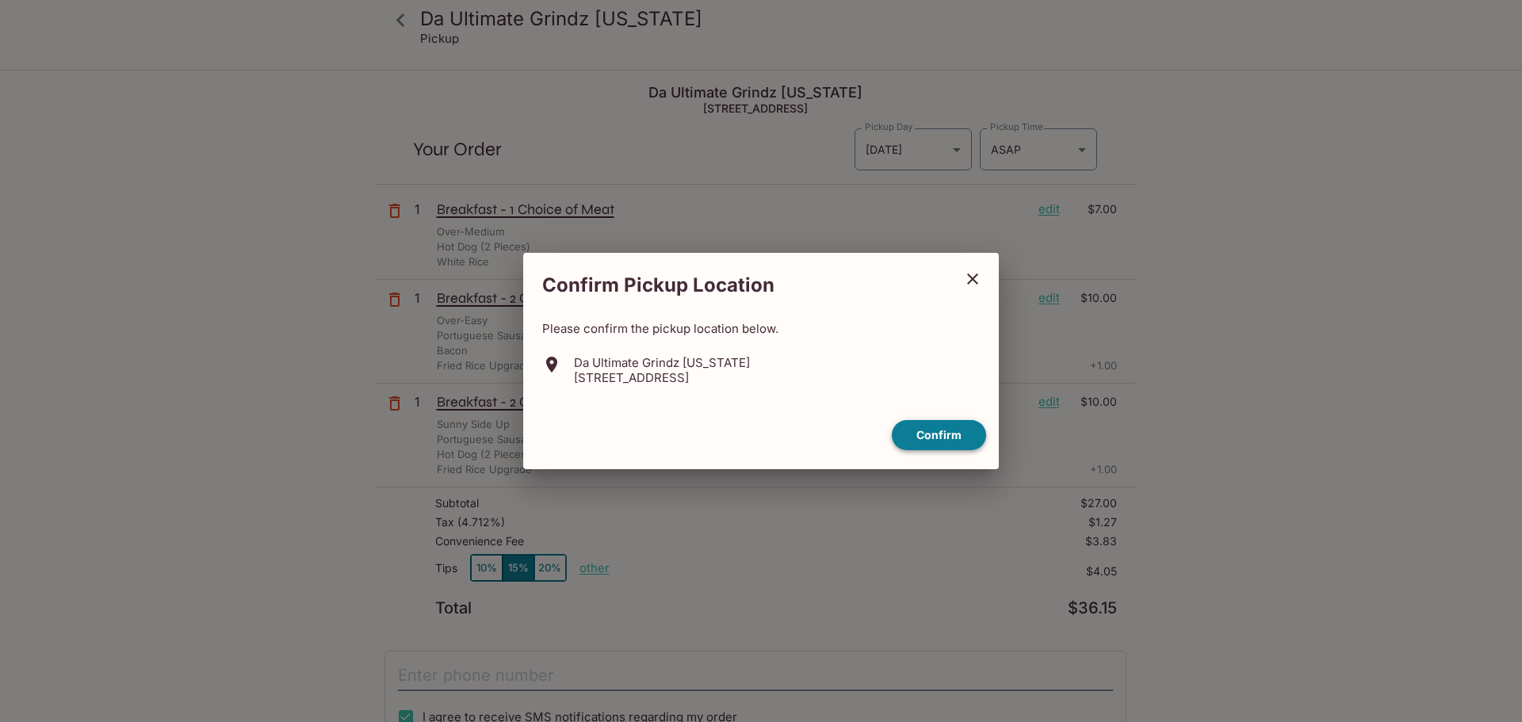
click at [958, 437] on button "Confirm" at bounding box center [939, 435] width 94 height 31
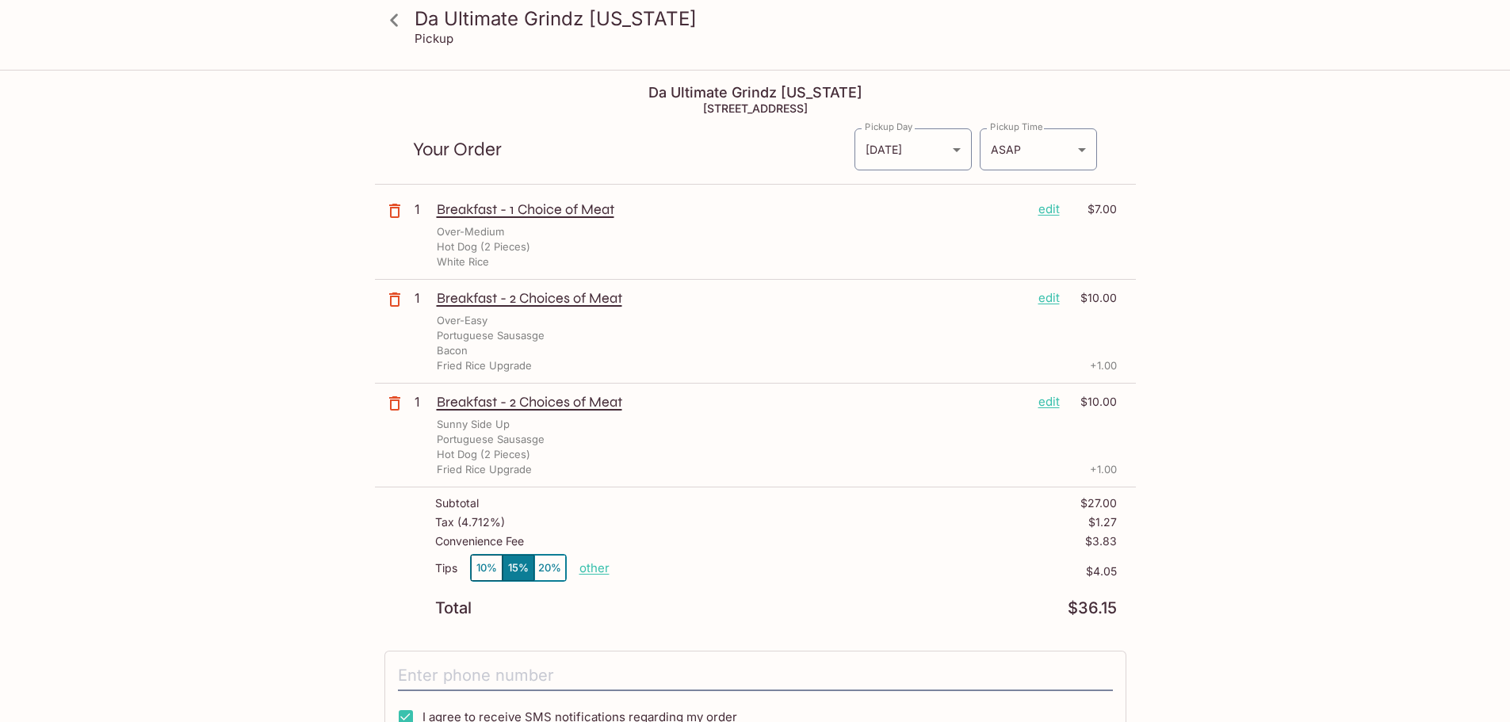
click at [589, 572] on p "other" at bounding box center [595, 567] width 30 height 15
type input "0.00"
click at [972, 568] on p "$0.00" at bounding box center [863, 571] width 507 height 13
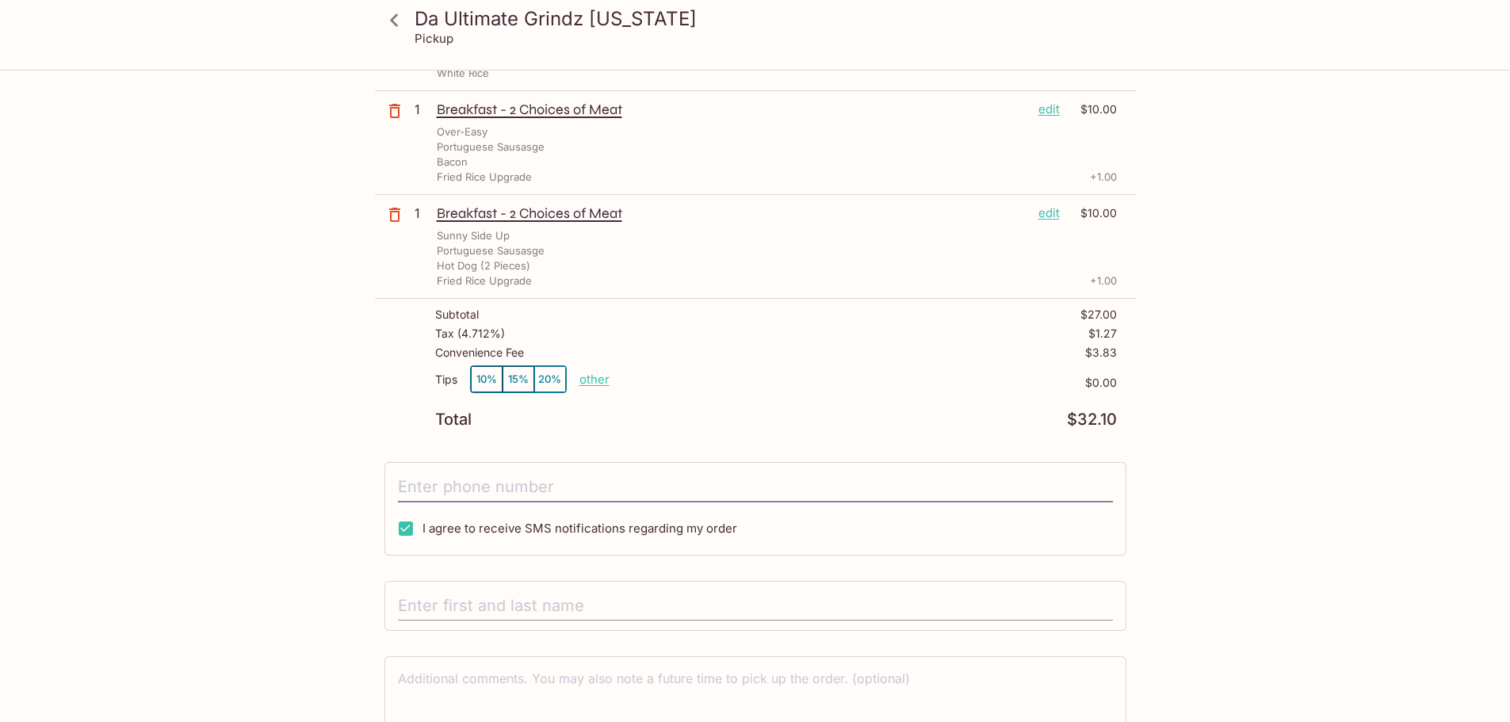
scroll to position [238, 0]
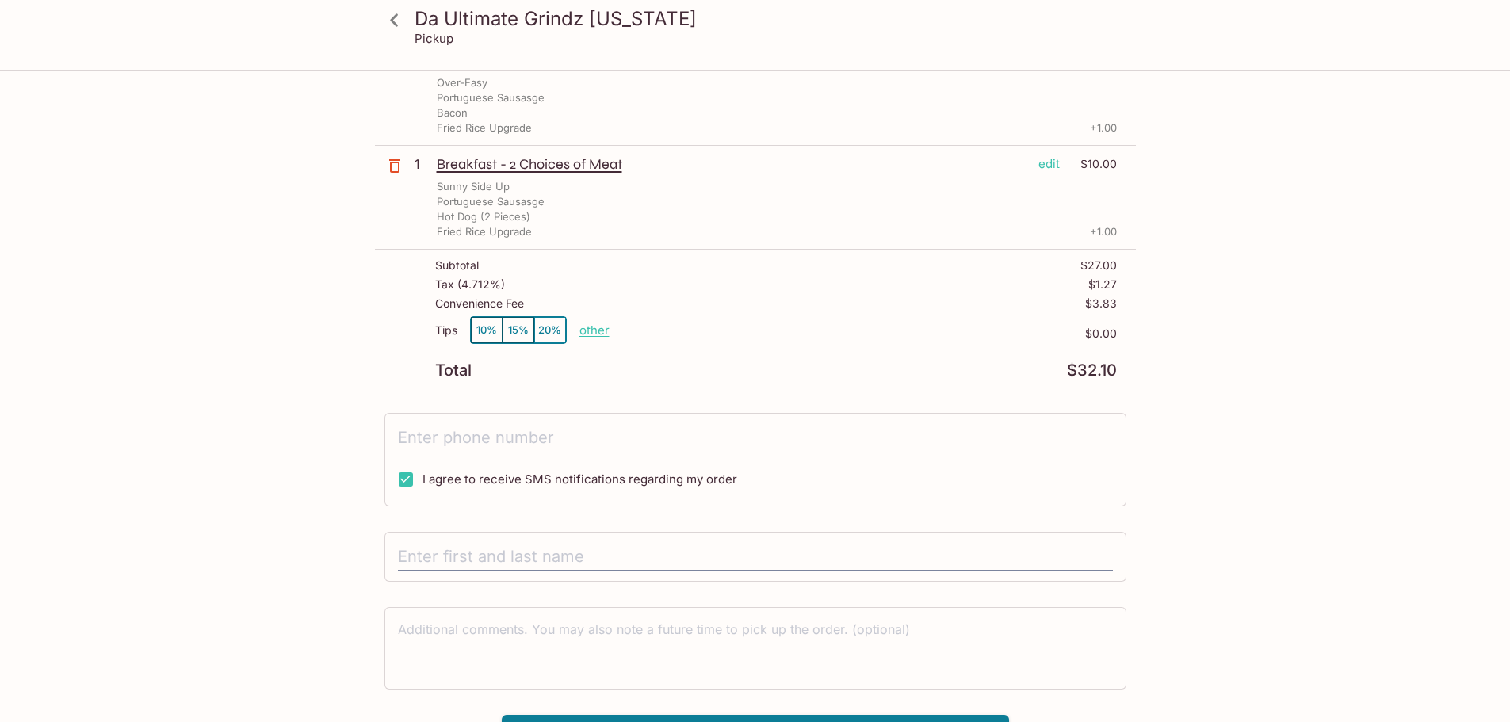
click at [622, 439] on input "tel" at bounding box center [755, 438] width 715 height 30
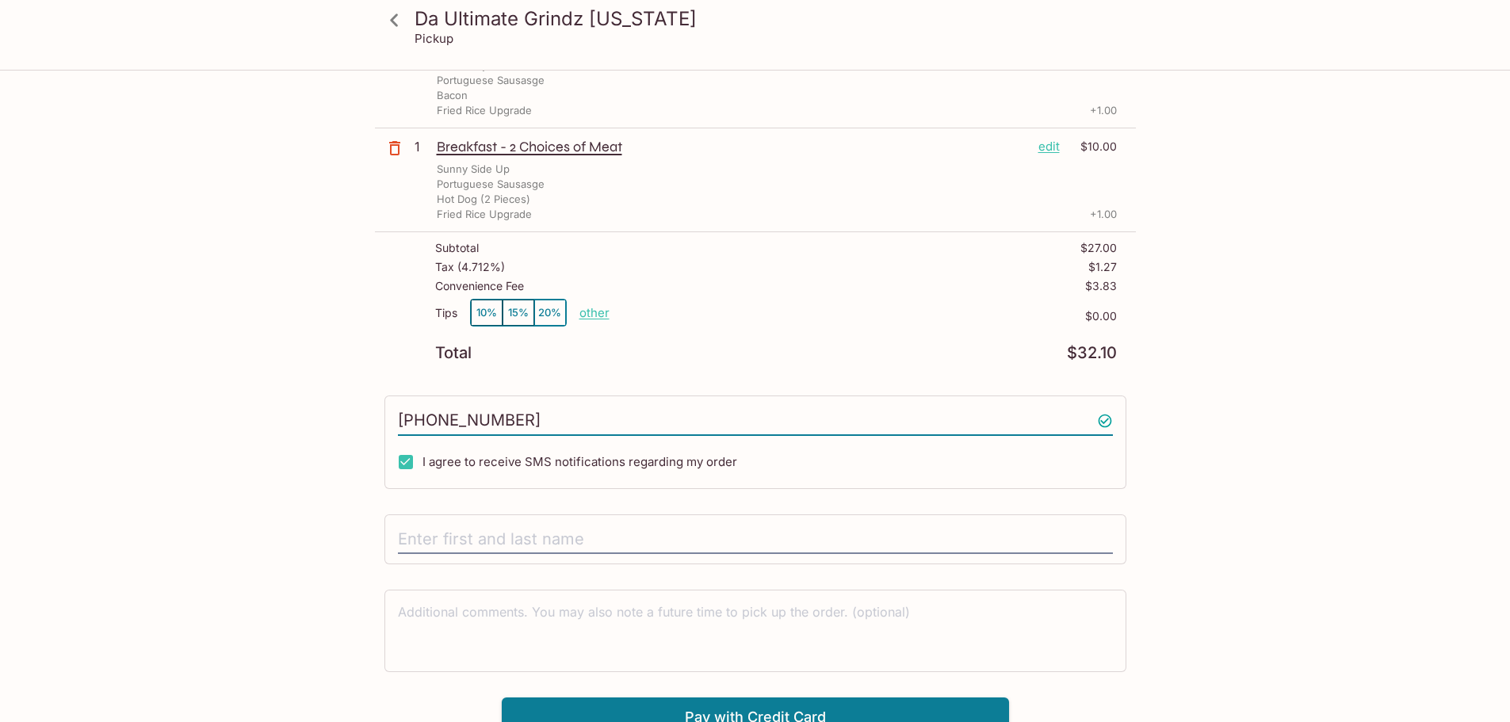
scroll to position [270, 0]
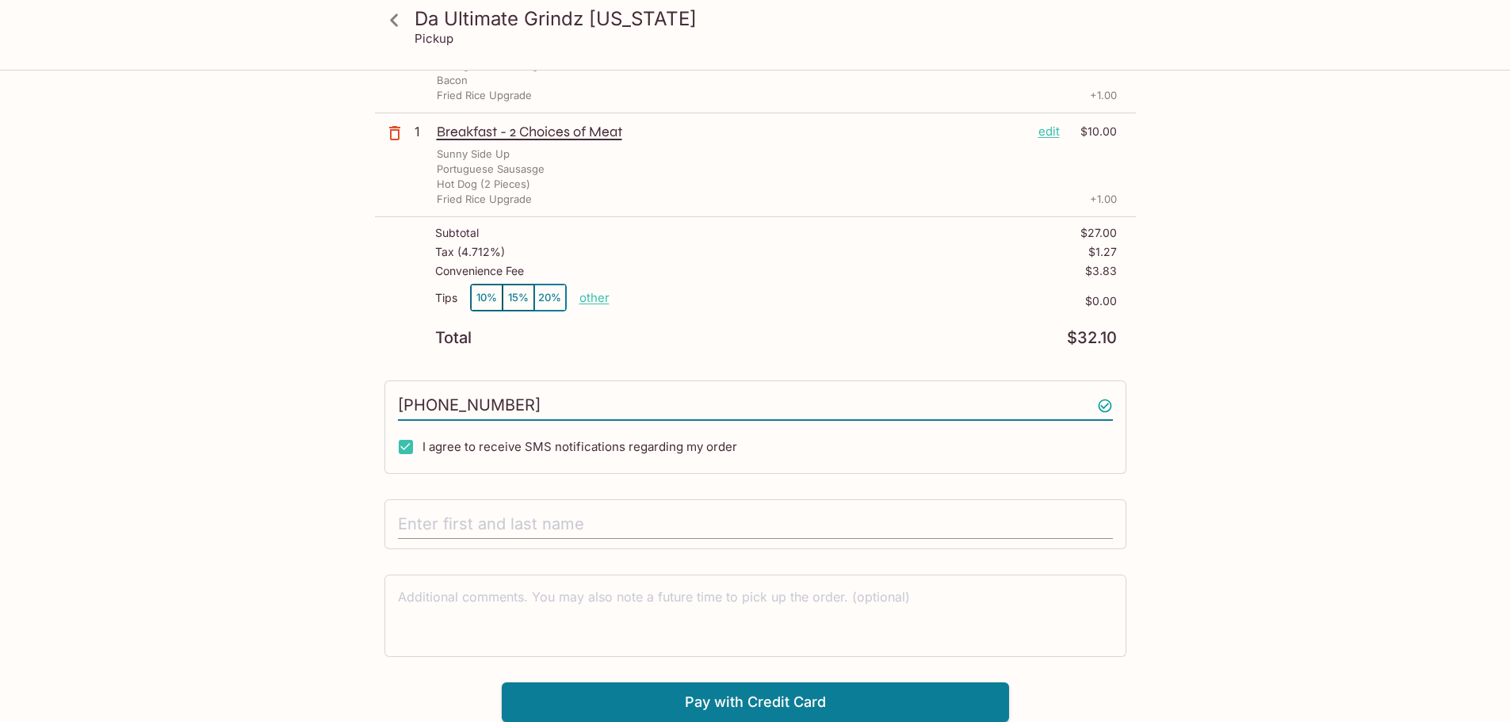
type input "[PHONE_NUMBER]"
click at [540, 524] on input "text" at bounding box center [755, 525] width 715 height 30
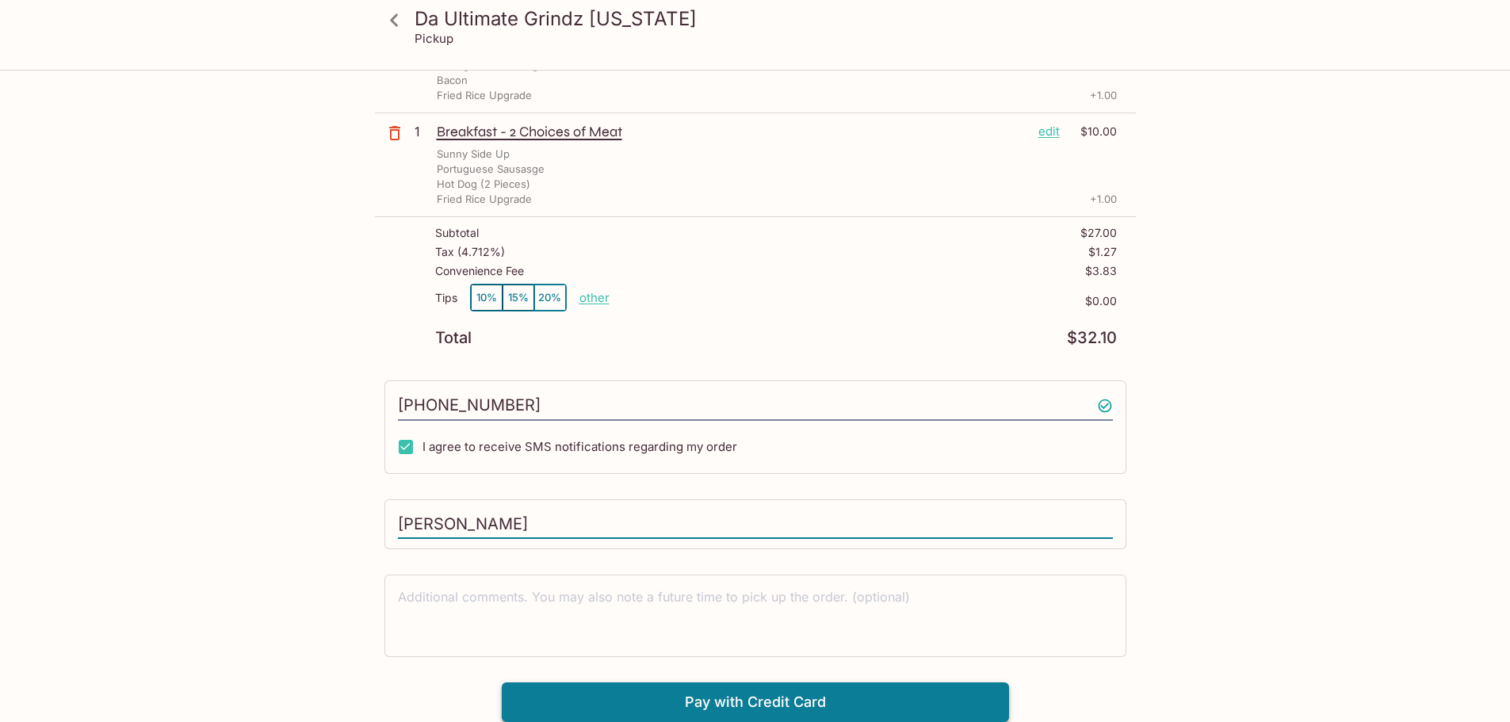
type input "[PERSON_NAME]"
click at [782, 705] on button "Pay with Credit Card" at bounding box center [755, 703] width 507 height 40
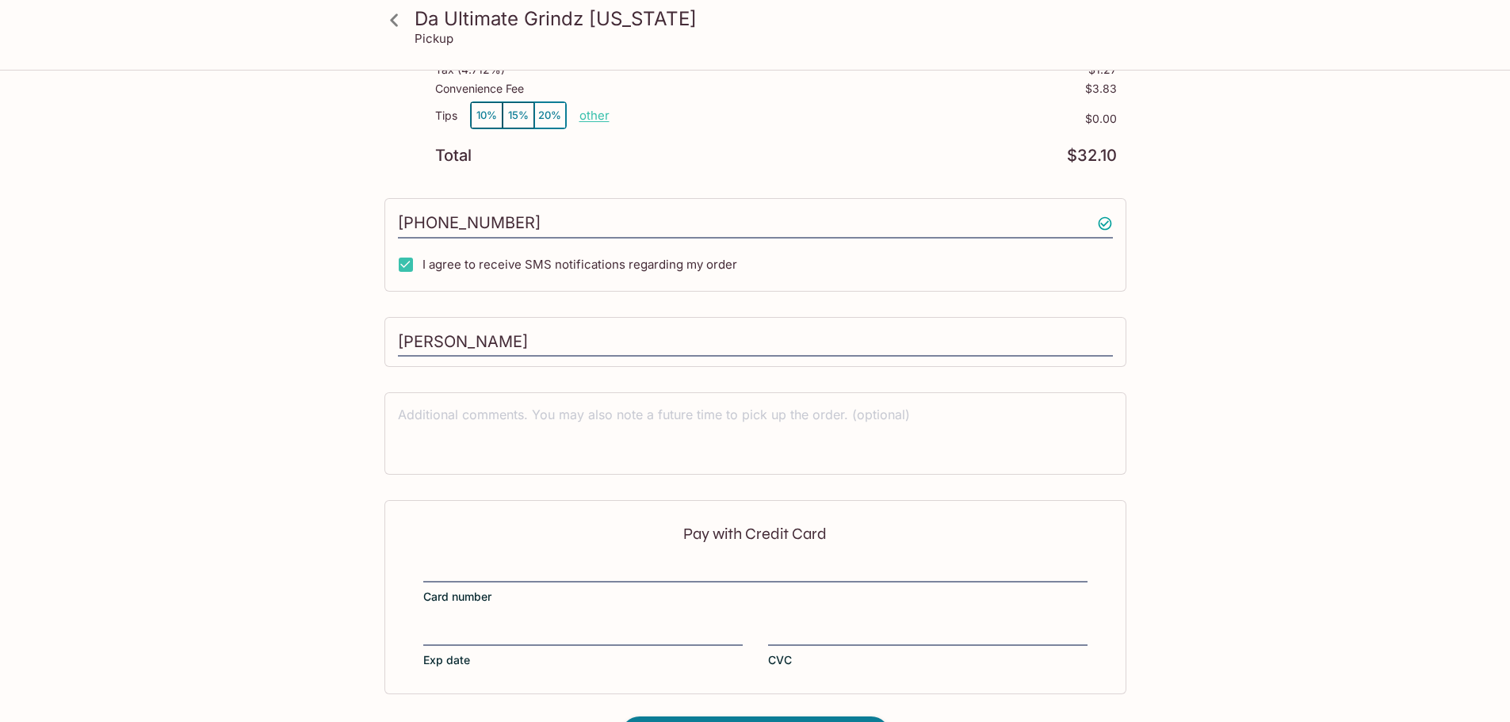
scroll to position [508, 0]
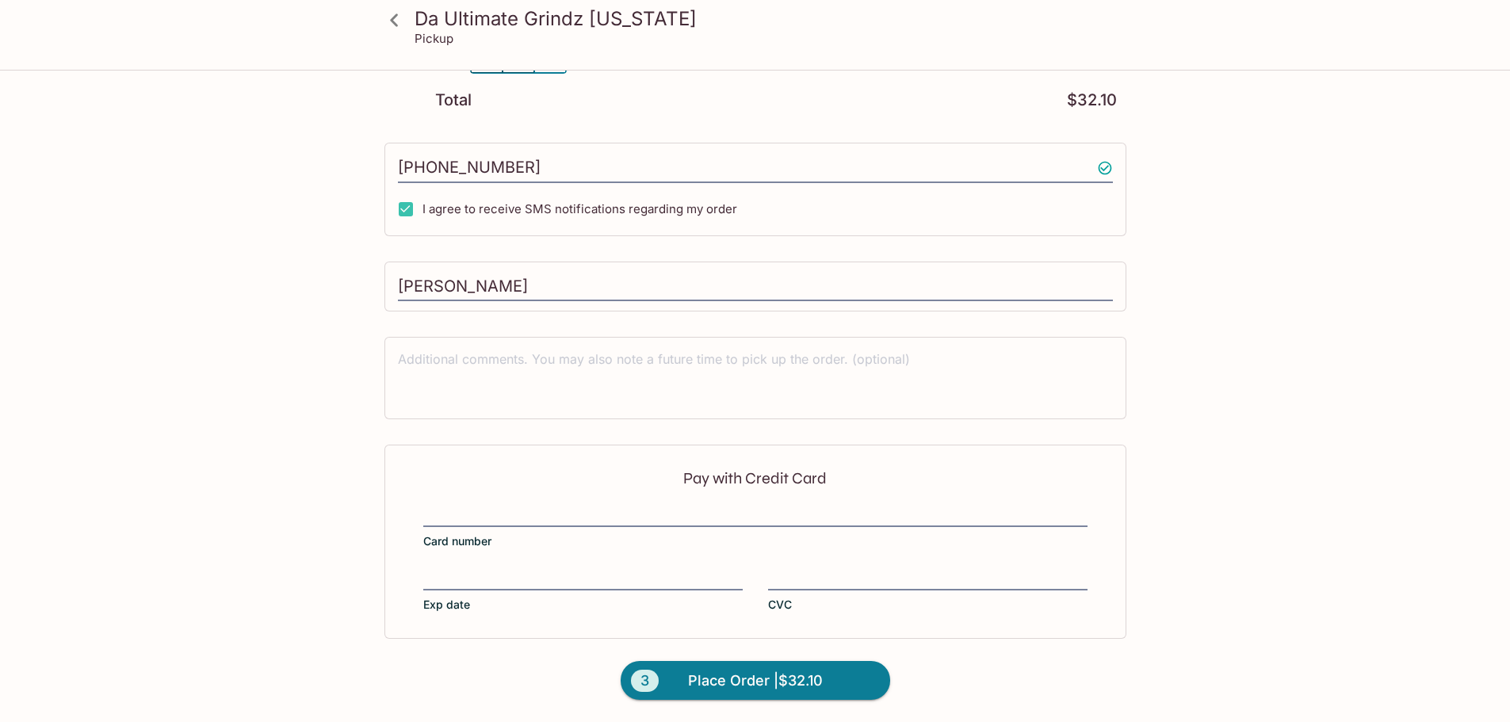
click at [604, 499] on div "Pay with Credit Card Card number Exp date CVC" at bounding box center [755, 541] width 742 height 193
click at [542, 568] on div at bounding box center [582, 579] width 319 height 22
click at [542, 569] on input "Exp date" at bounding box center [582, 569] width 319 height 1
click at [796, 675] on span "Place Order | $32.10" at bounding box center [755, 680] width 135 height 25
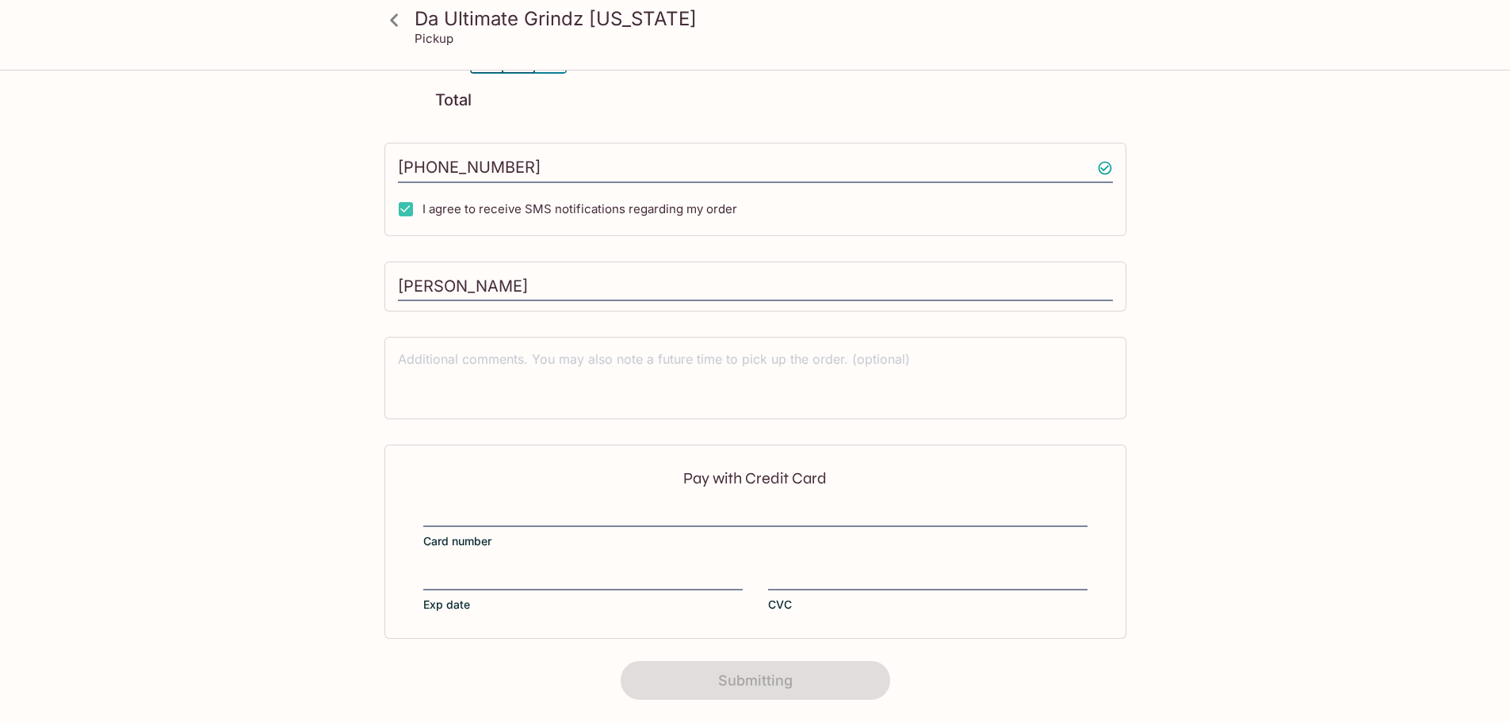
scroll to position [199, 0]
